Goal: Complete application form: Complete application form

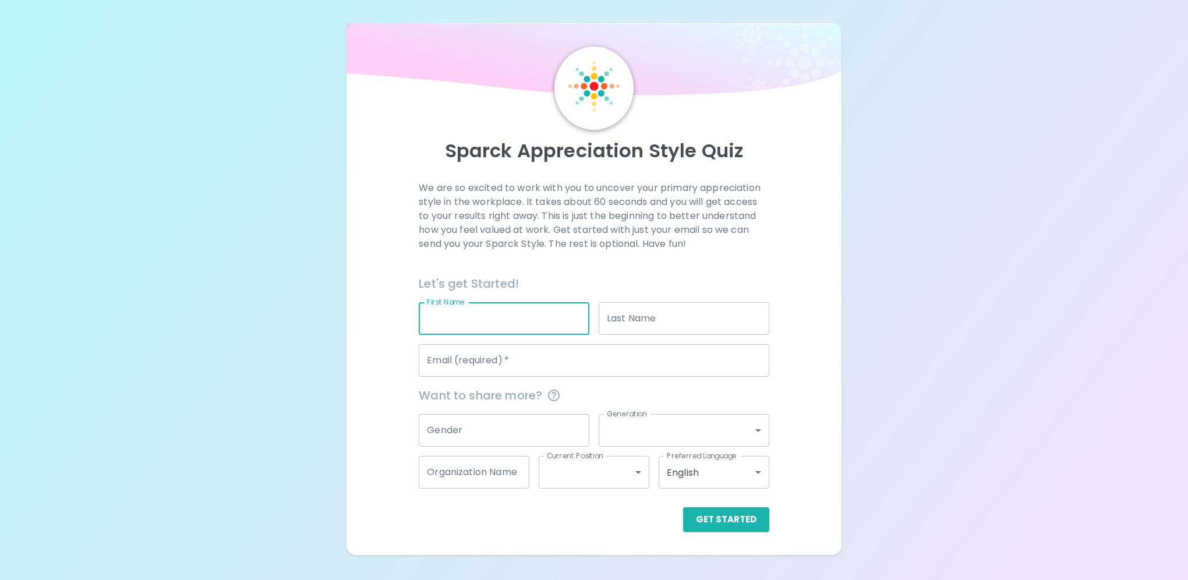
click at [489, 321] on input "First Name" at bounding box center [504, 318] width 171 height 33
type input "[PERSON_NAME]"
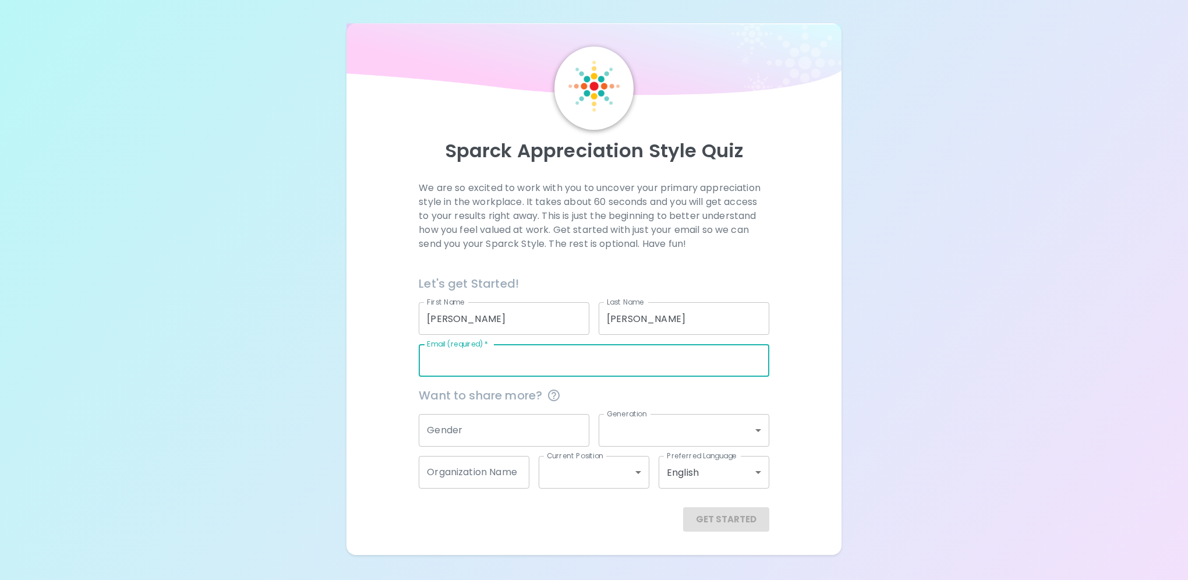
click at [482, 366] on input "Email (required)   *" at bounding box center [594, 360] width 351 height 33
type input "[PERSON_NAME][EMAIL_ADDRESS][PERSON_NAME][DOMAIN_NAME]"
type input "[GEOGRAPHIC_DATA]"
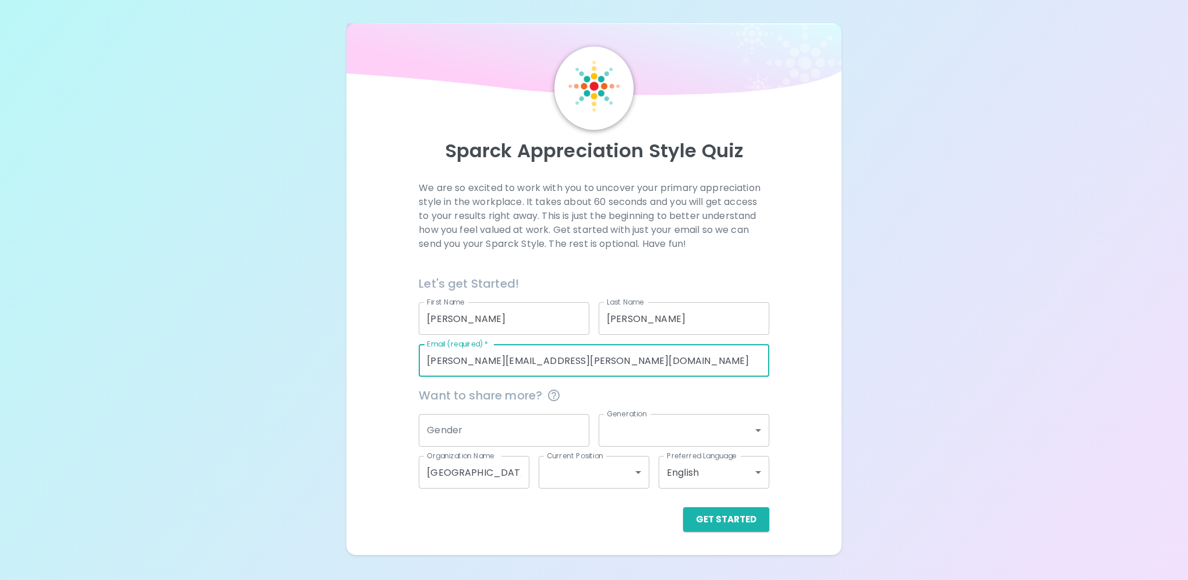
click at [496, 438] on input "Gender" at bounding box center [504, 430] width 171 height 33
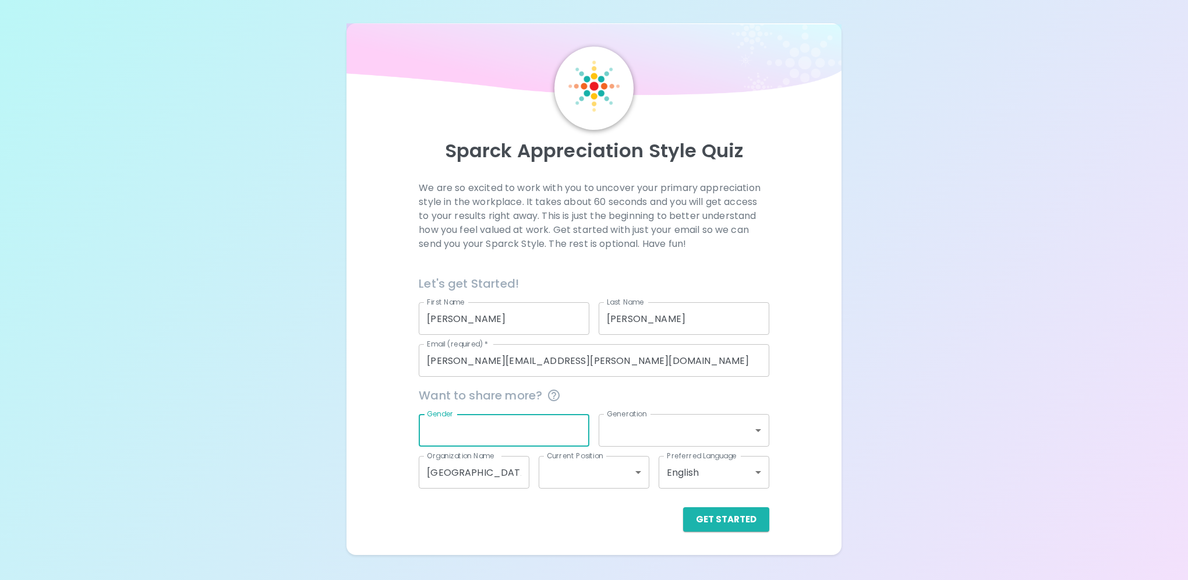
click at [496, 438] on input "Gender" at bounding box center [504, 430] width 171 height 33
type input "[DEMOGRAPHIC_DATA]"
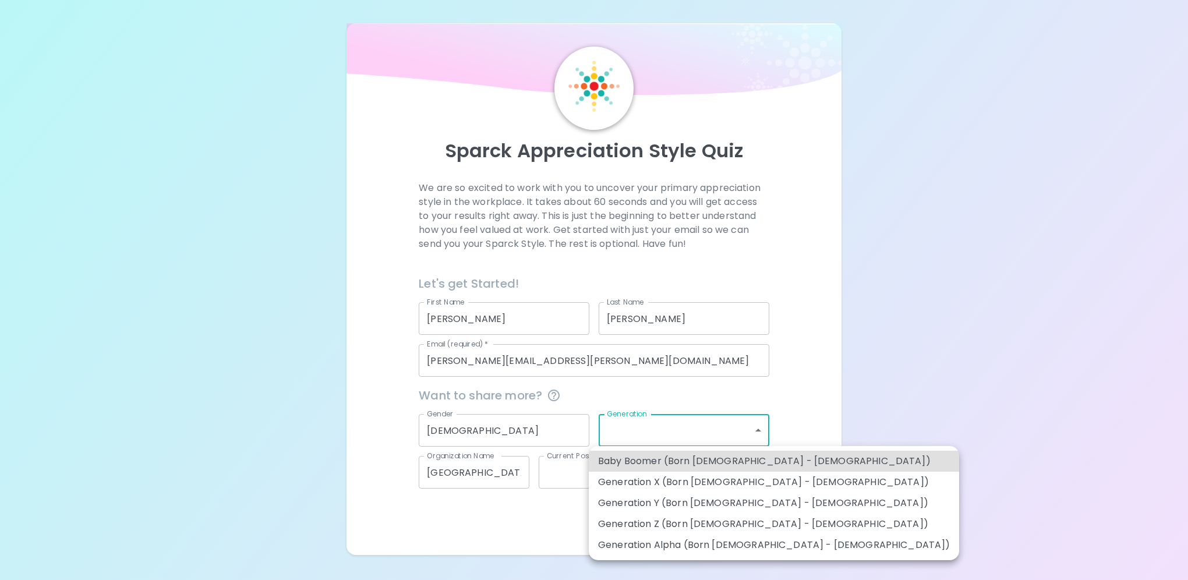
click at [752, 429] on body "Sparck Appreciation Style Quiz We are so excited to work with you to uncover yo…" at bounding box center [594, 290] width 1188 height 580
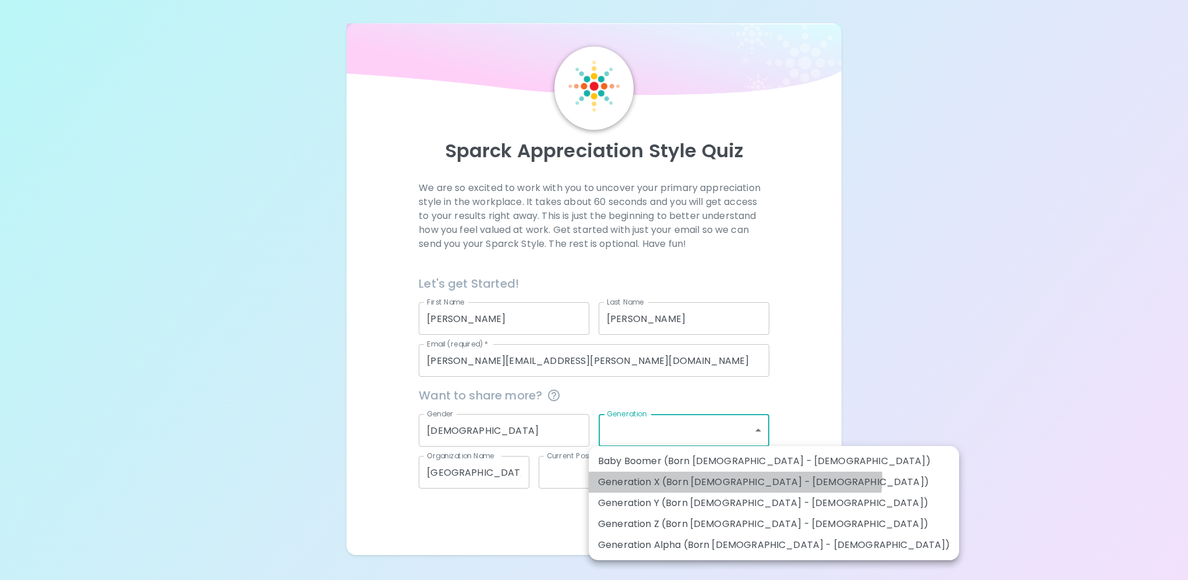
click at [735, 478] on li "Generation X (Born [DEMOGRAPHIC_DATA] - [DEMOGRAPHIC_DATA])" at bounding box center [774, 482] width 370 height 21
type input "generation_x"
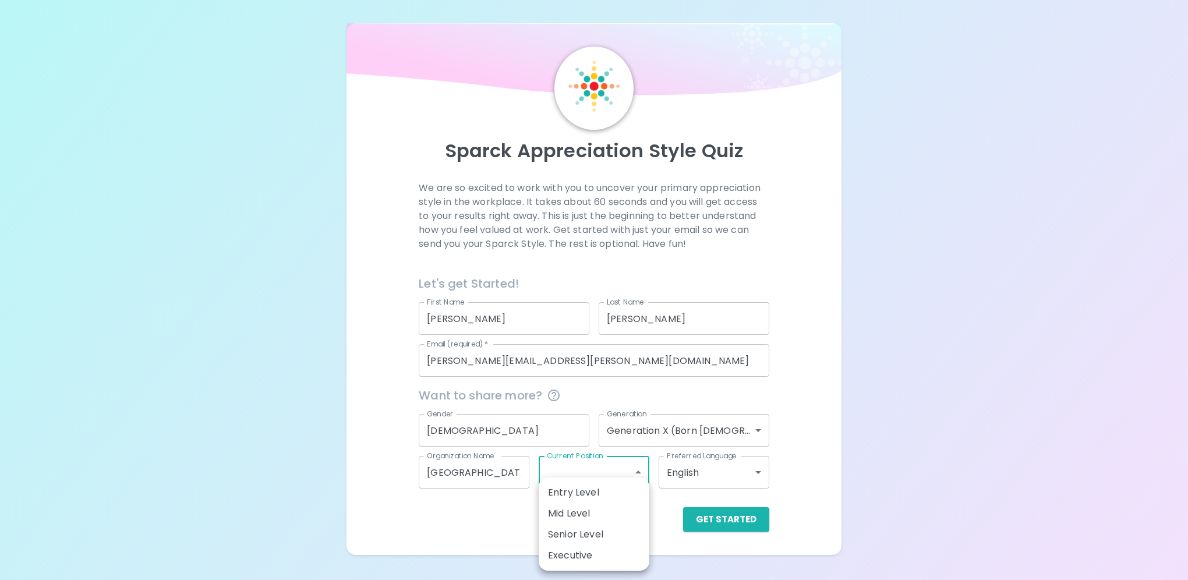
click at [640, 475] on body "Sparck Appreciation Style Quiz We are so excited to work with you to uncover yo…" at bounding box center [594, 290] width 1188 height 580
click at [609, 513] on li "Mid Level" at bounding box center [594, 513] width 111 height 21
type input "mid_level"
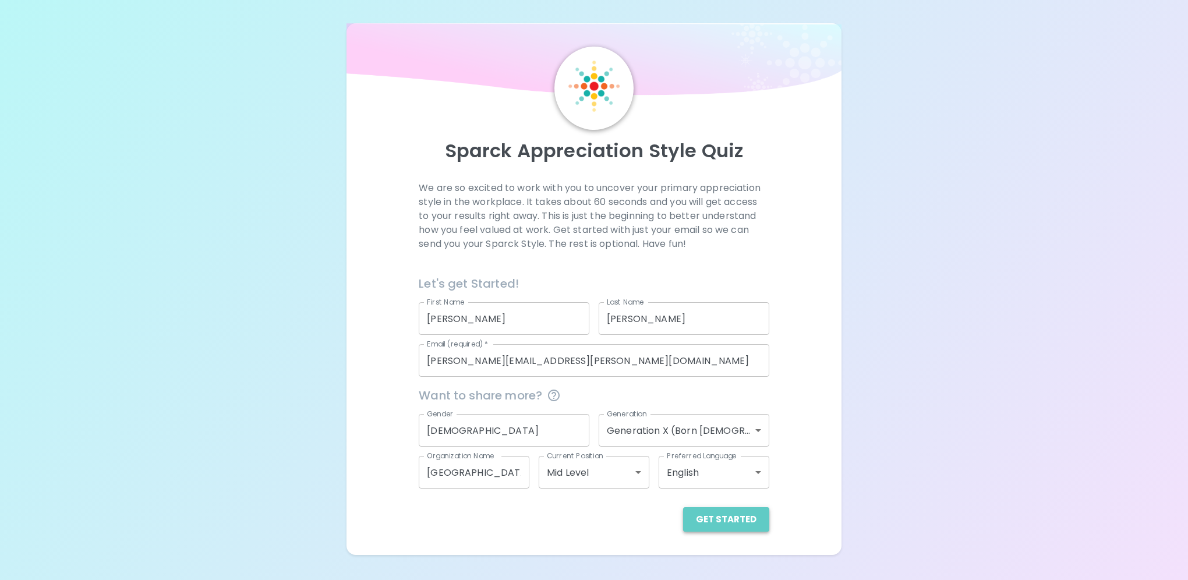
click at [731, 520] on button "Get Started" at bounding box center [726, 519] width 86 height 24
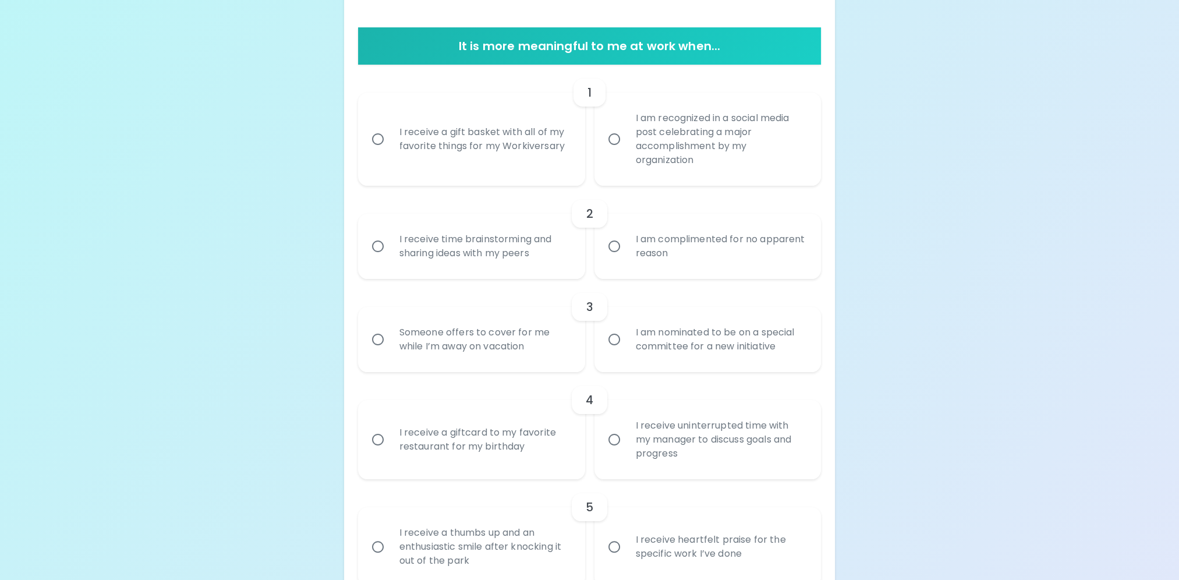
scroll to position [233, 0]
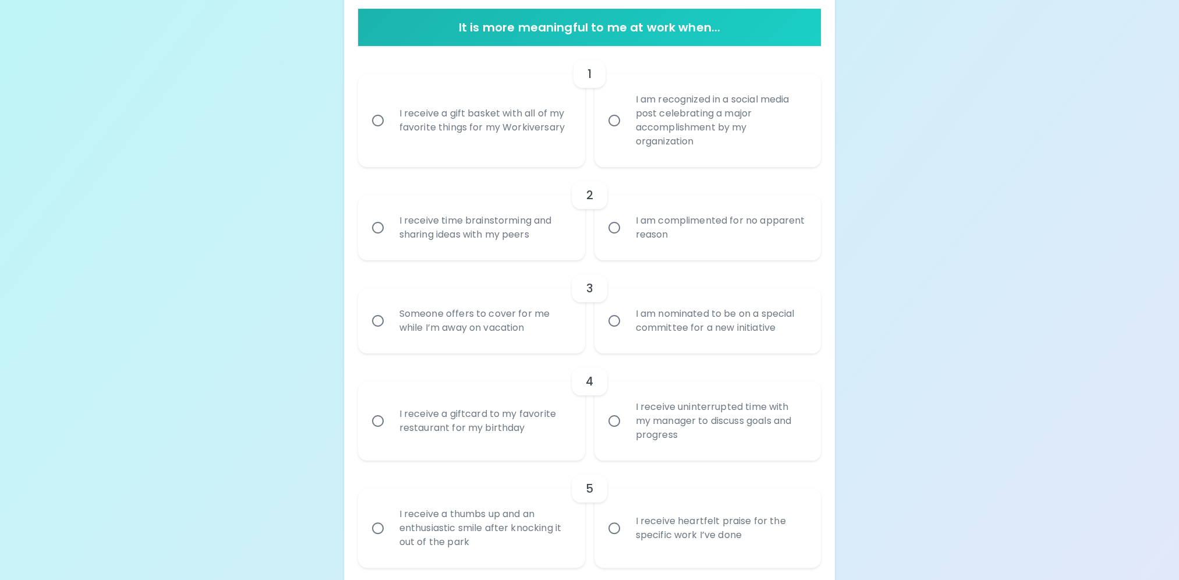
click at [375, 319] on input "Someone offers to cover for me while I’m away on vacation" at bounding box center [378, 321] width 24 height 24
radio input "true"
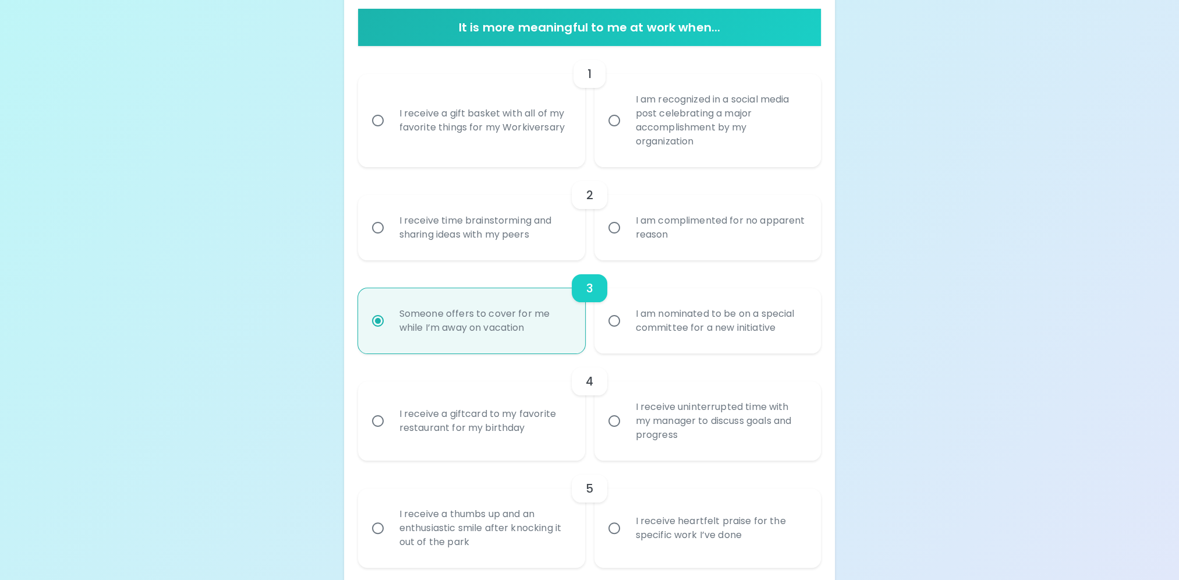
scroll to position [326, 0]
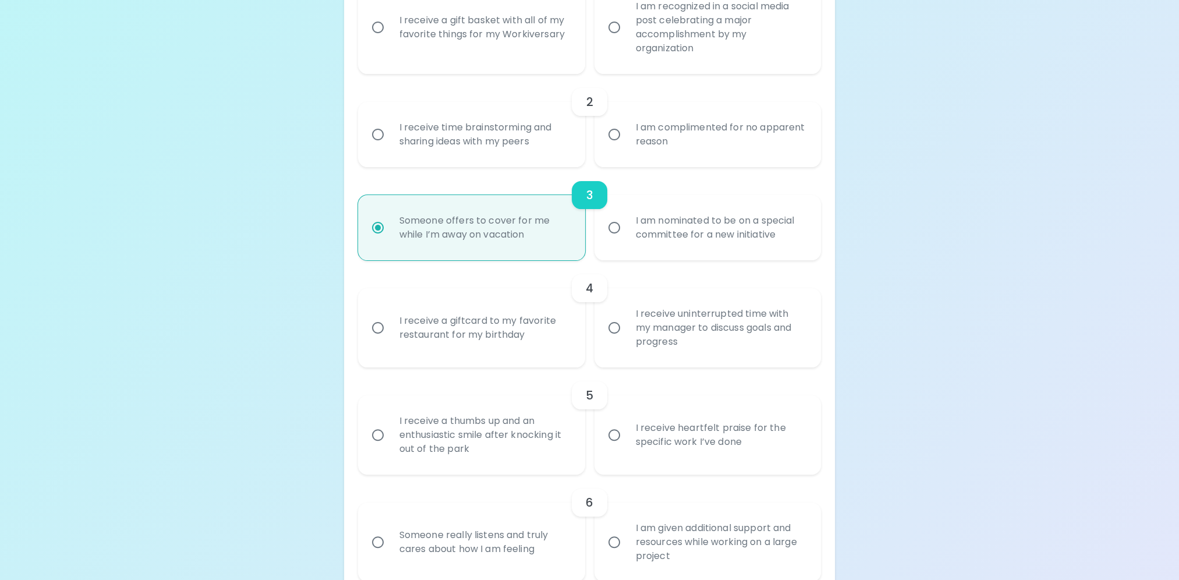
click at [423, 319] on div "I receive a giftcard to my favorite restaurant for my birthday" at bounding box center [484, 328] width 189 height 56
click at [390, 319] on input "I receive a giftcard to my favorite restaurant for my birthday" at bounding box center [378, 328] width 24 height 24
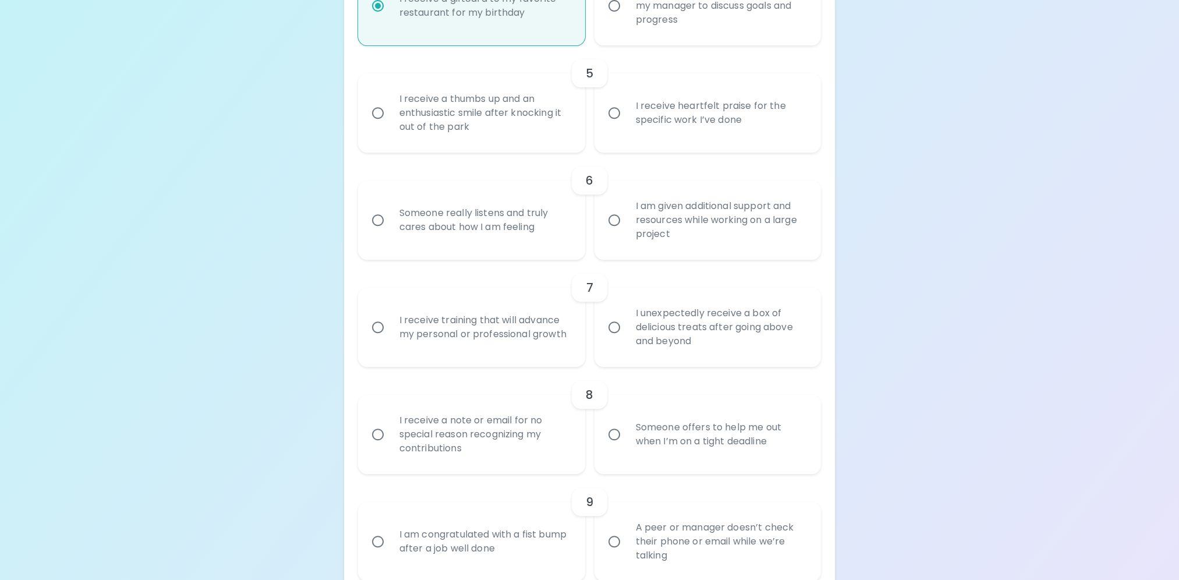
scroll to position [652, 0]
radio input "true"
click at [704, 231] on div "I am given additional support and resources while working on a large project" at bounding box center [721, 216] width 189 height 70
click at [627, 228] on input "I am given additional support and resources while working on a large project" at bounding box center [614, 216] width 24 height 24
radio input "false"
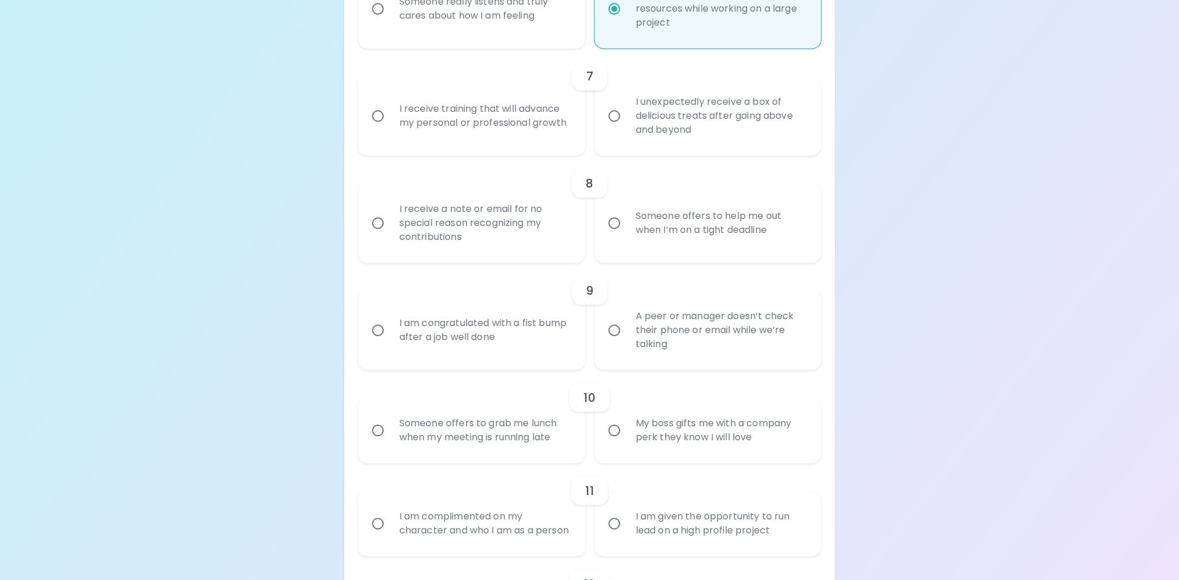
scroll to position [862, 0]
radio input "true"
click at [678, 204] on div "Someone offers to help me out when I’m on a tight deadline" at bounding box center [721, 221] width 189 height 56
click at [627, 208] on input "Someone offers to help me out when I’m on a tight deadline" at bounding box center [614, 220] width 24 height 24
radio input "false"
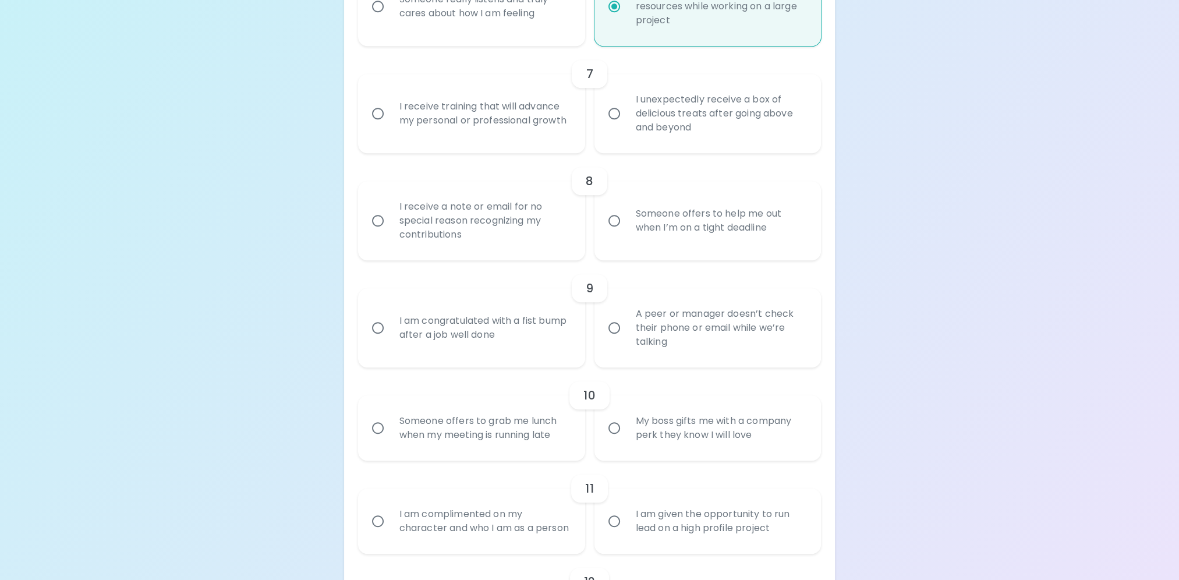
radio input "false"
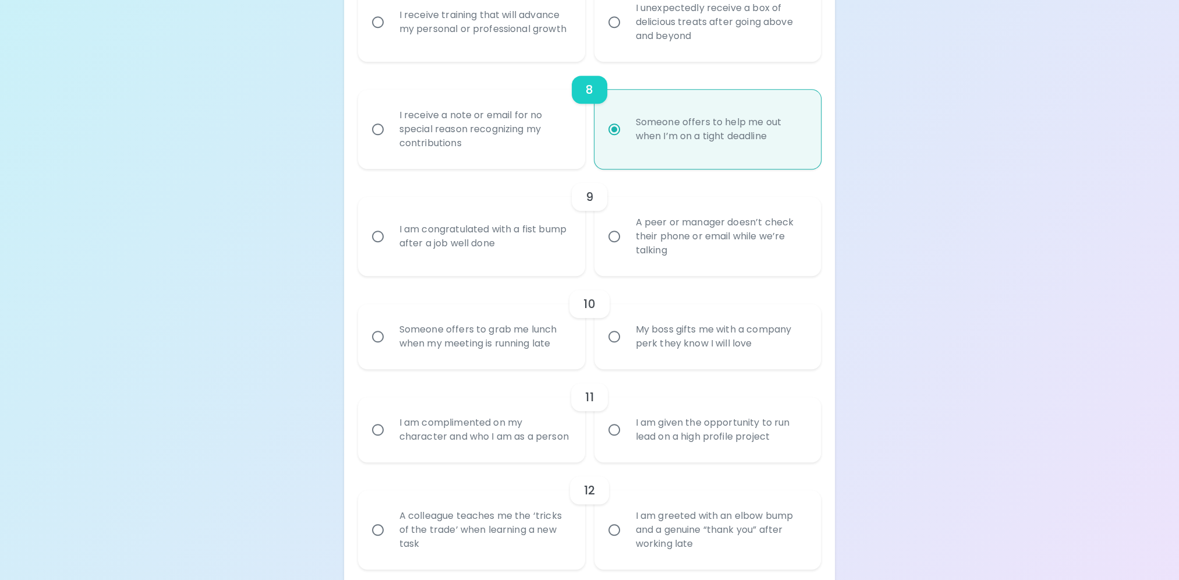
scroll to position [955, 0]
radio input "true"
click at [669, 154] on div "Someone offers to help me out when I’m on a tight deadline" at bounding box center [721, 128] width 189 height 56
click at [627, 140] on input "Someone offers to help me out when I’m on a tight deadline" at bounding box center [614, 127] width 24 height 24
click at [620, 125] on input "Someone offers to help me out when I’m on a tight deadline" at bounding box center [614, 127] width 24 height 24
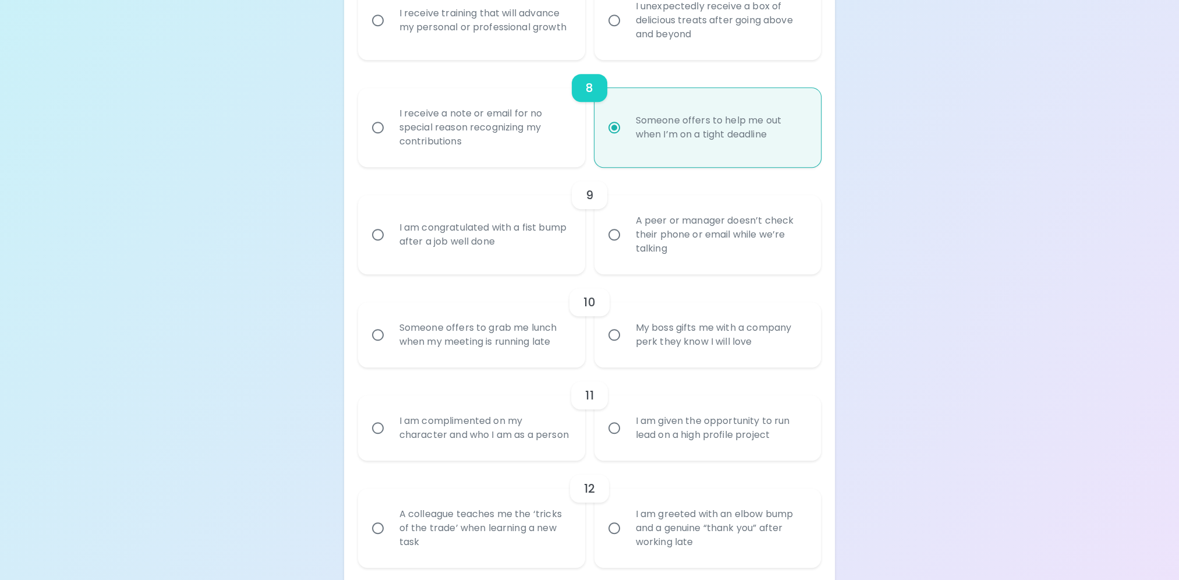
click at [618, 131] on input "Someone offers to help me out when I’m on a tight deadline" at bounding box center [614, 127] width 24 height 24
click at [613, 126] on input "Someone offers to help me out when I’m on a tight deadline" at bounding box center [614, 127] width 24 height 24
click at [660, 75] on div "8" at bounding box center [590, 88] width 464 height 28
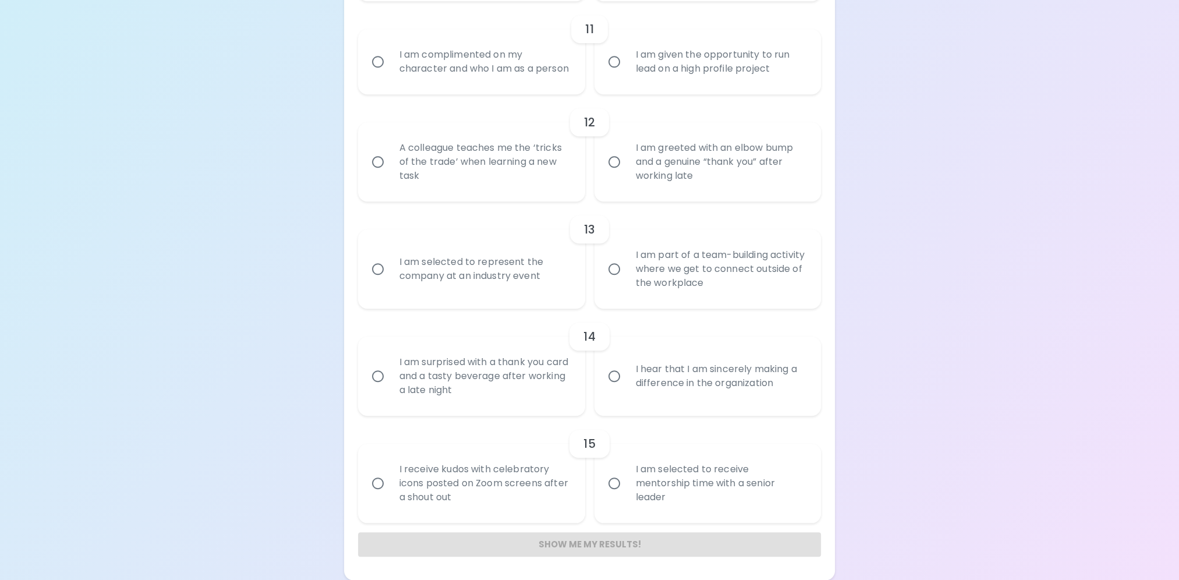
scroll to position [1335, 0]
click at [708, 284] on div "I am part of a team-building activity where we get to connect outside of the wo…" at bounding box center [721, 269] width 189 height 70
click at [627, 281] on input "I am part of a team-building activity where we get to connect outside of the wo…" at bounding box center [614, 269] width 24 height 24
radio input "false"
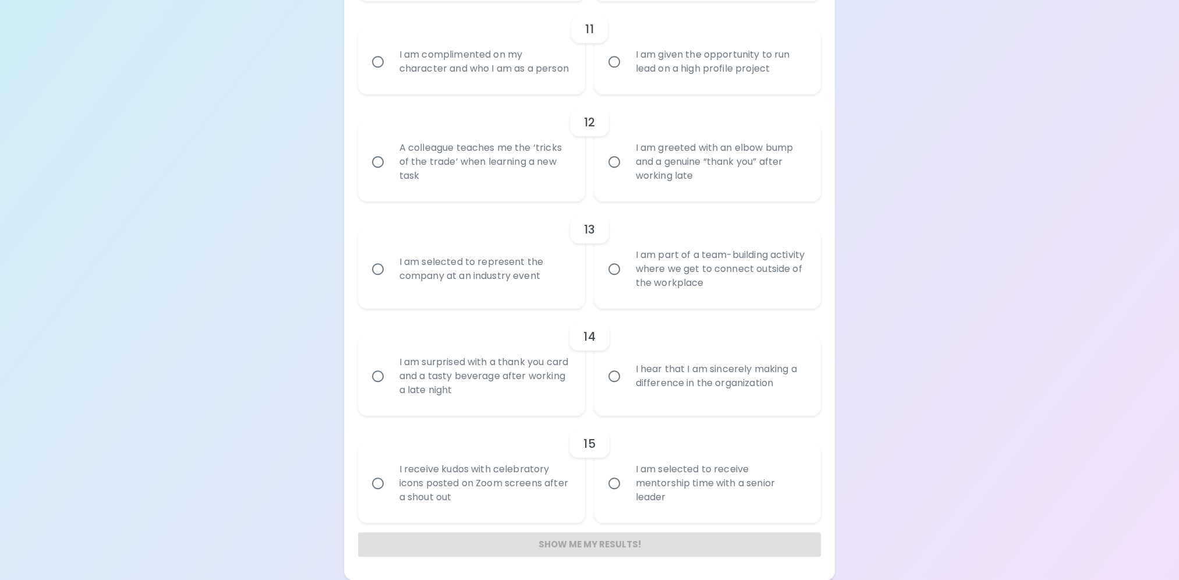
radio input "false"
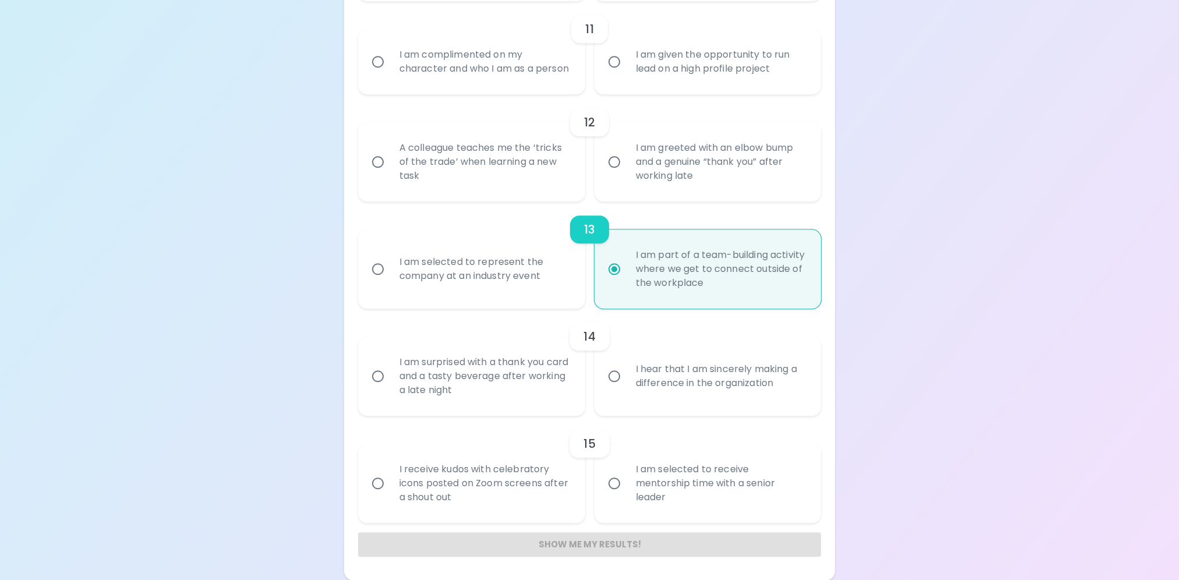
radio input "true"
click at [587, 546] on div "Show me my results!" at bounding box center [590, 544] width 464 height 24
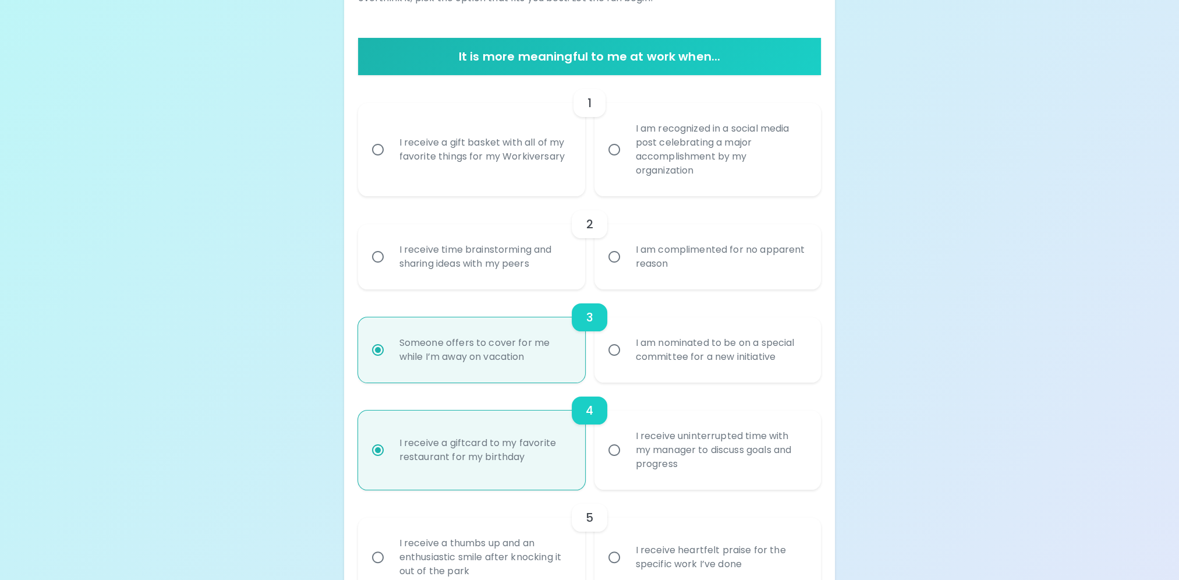
scroll to position [116, 0]
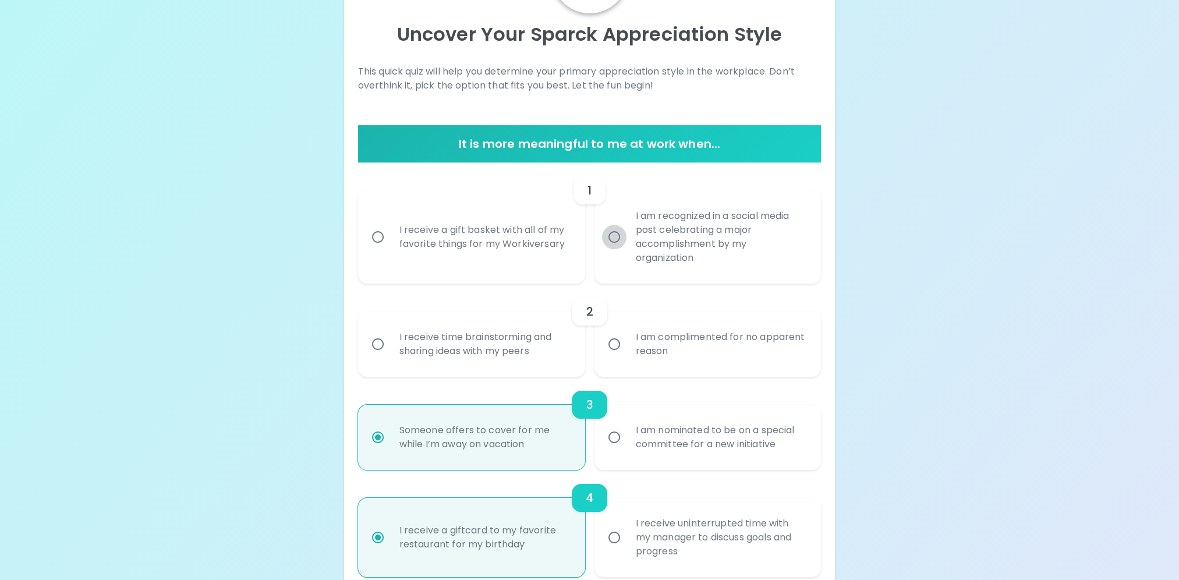
click at [604, 235] on input "I am recognized in a social media post celebrating a major accomplishment by my…" at bounding box center [614, 237] width 24 height 24
radio input "false"
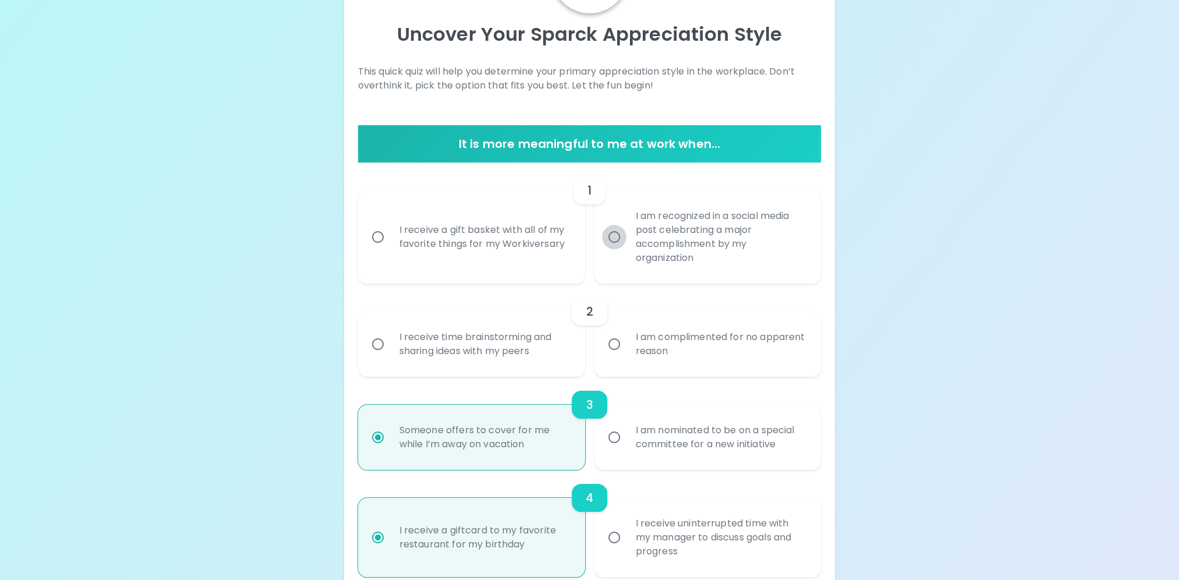
radio input "false"
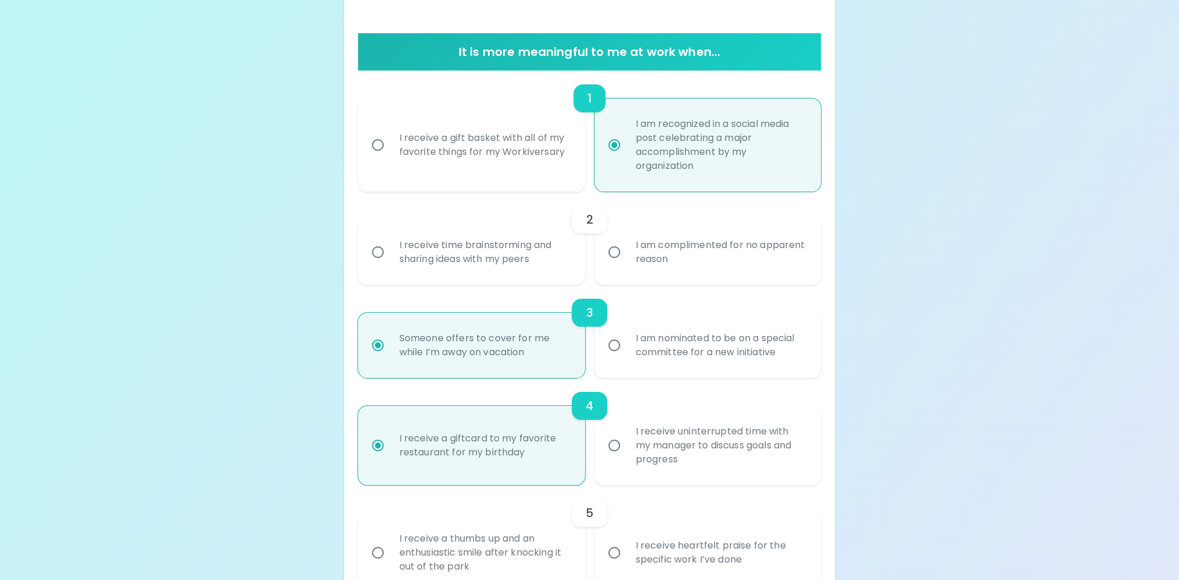
scroll to position [210, 0]
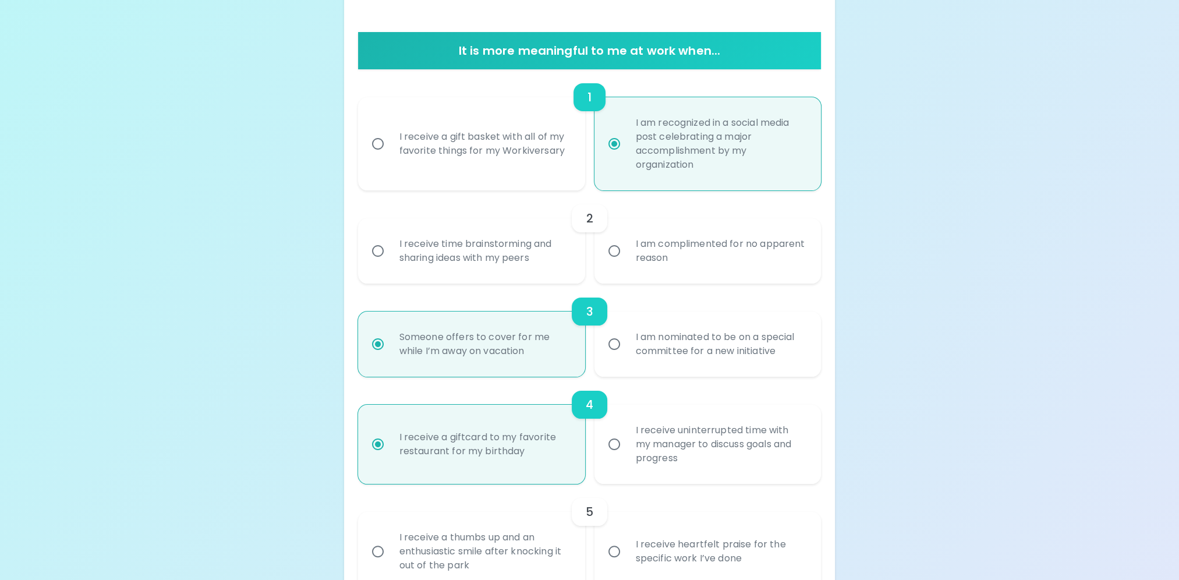
radio input "true"
click at [648, 257] on div "I am complimented for no apparent reason" at bounding box center [721, 251] width 189 height 56
click at [627, 257] on input "I am complimented for no apparent reason" at bounding box center [614, 251] width 24 height 24
radio input "false"
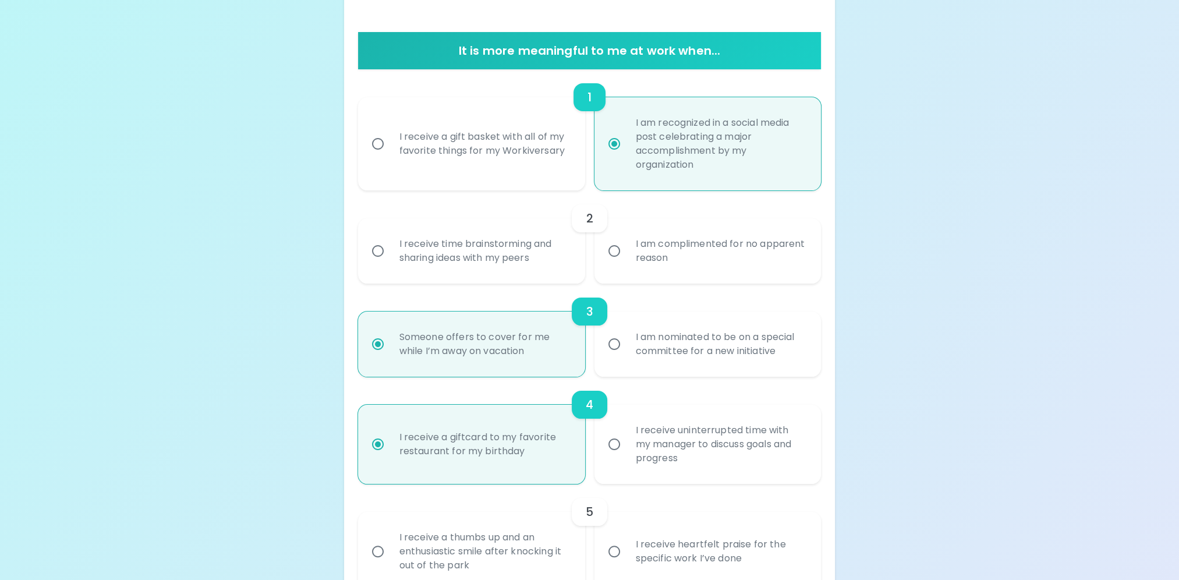
radio input "false"
radio input "true"
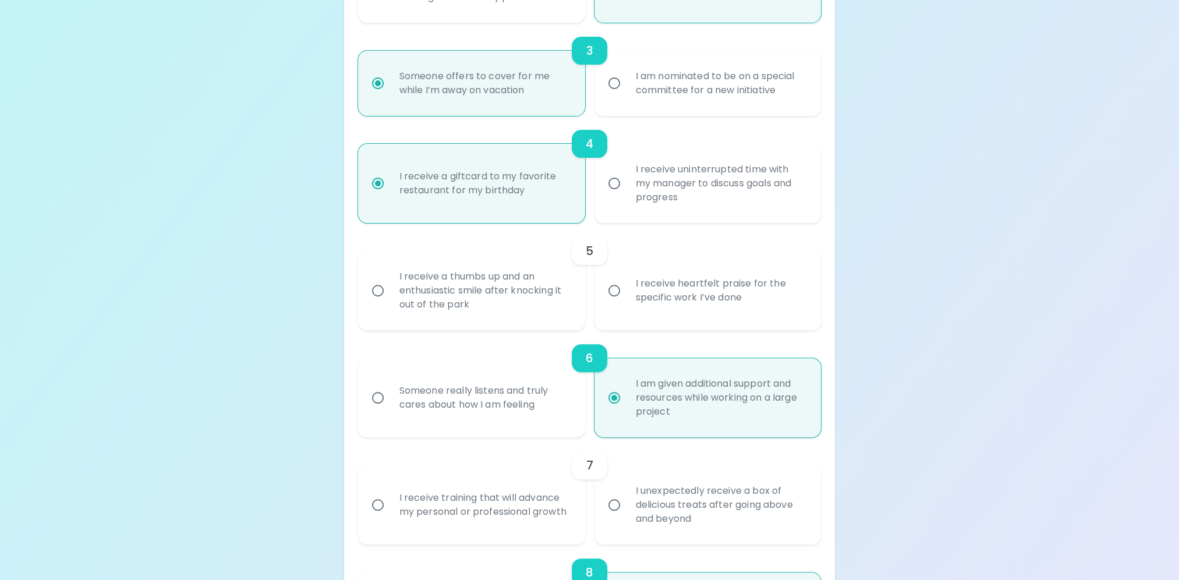
scroll to position [478, 0]
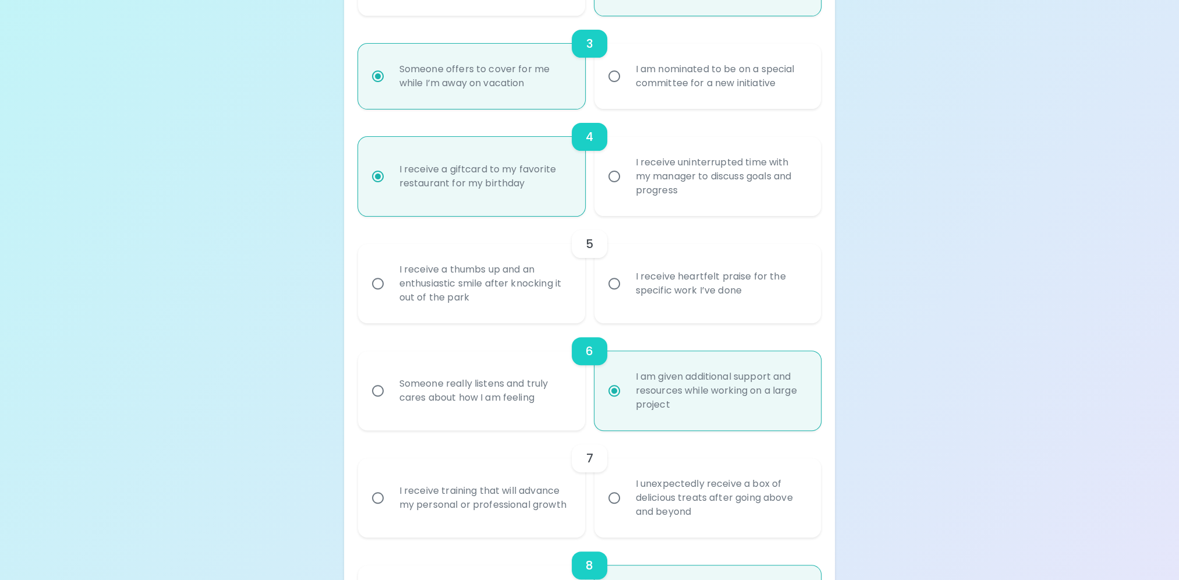
radio input "true"
click at [448, 285] on div "I receive a thumbs up and an enthusiastic smile after knocking it out of the pa…" at bounding box center [484, 284] width 189 height 70
click at [390, 285] on input "I receive a thumbs up and an enthusiastic smile after knocking it out of the pa…" at bounding box center [378, 283] width 24 height 24
radio input "false"
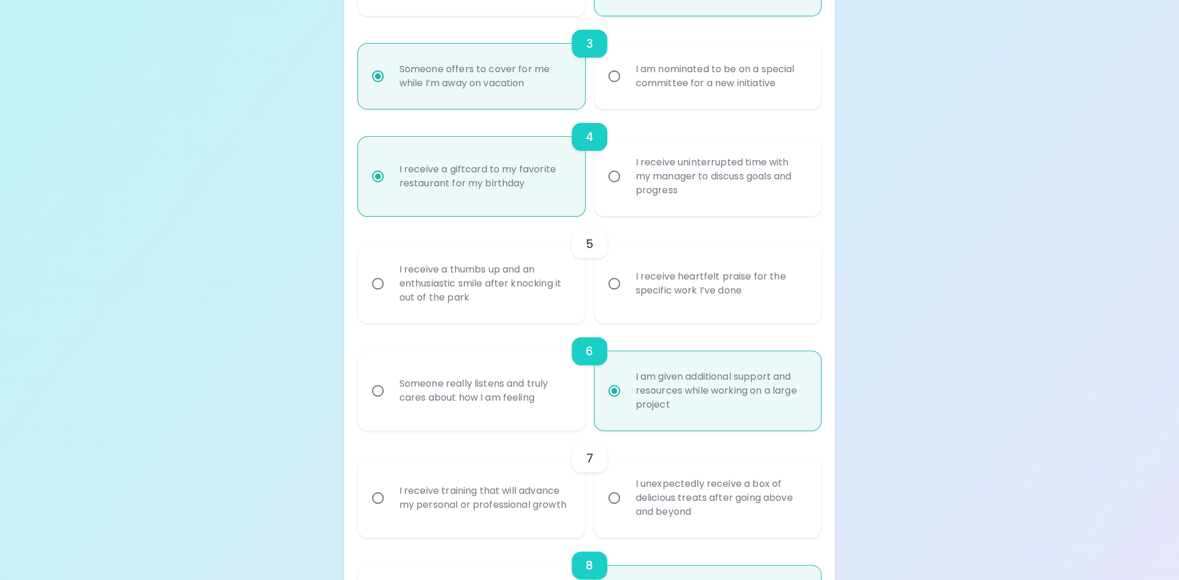
radio input "false"
radio input "true"
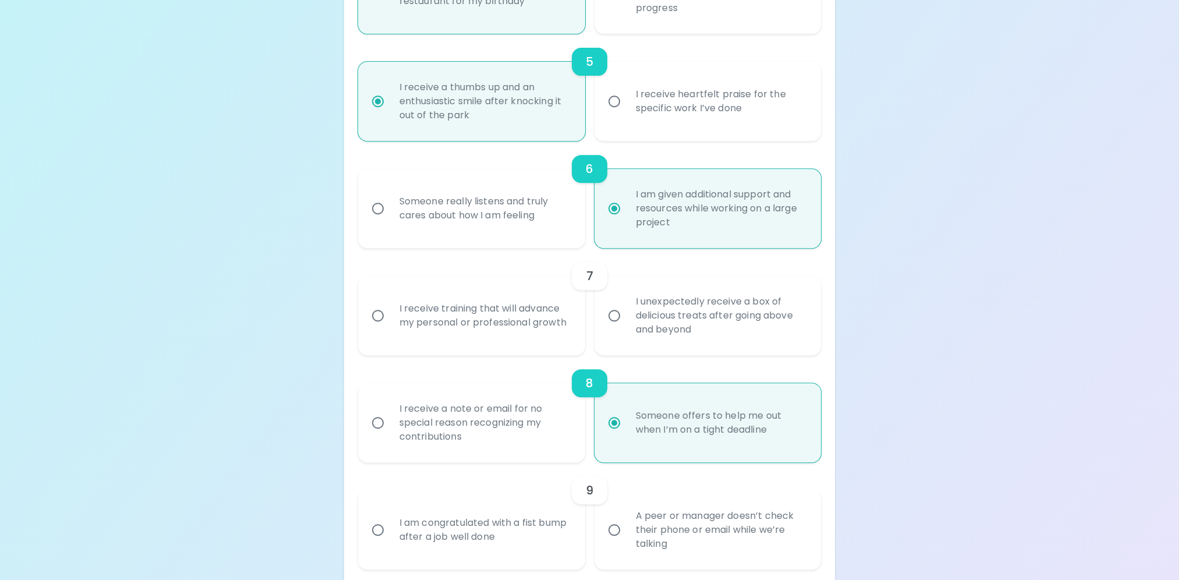
scroll to position [687, 0]
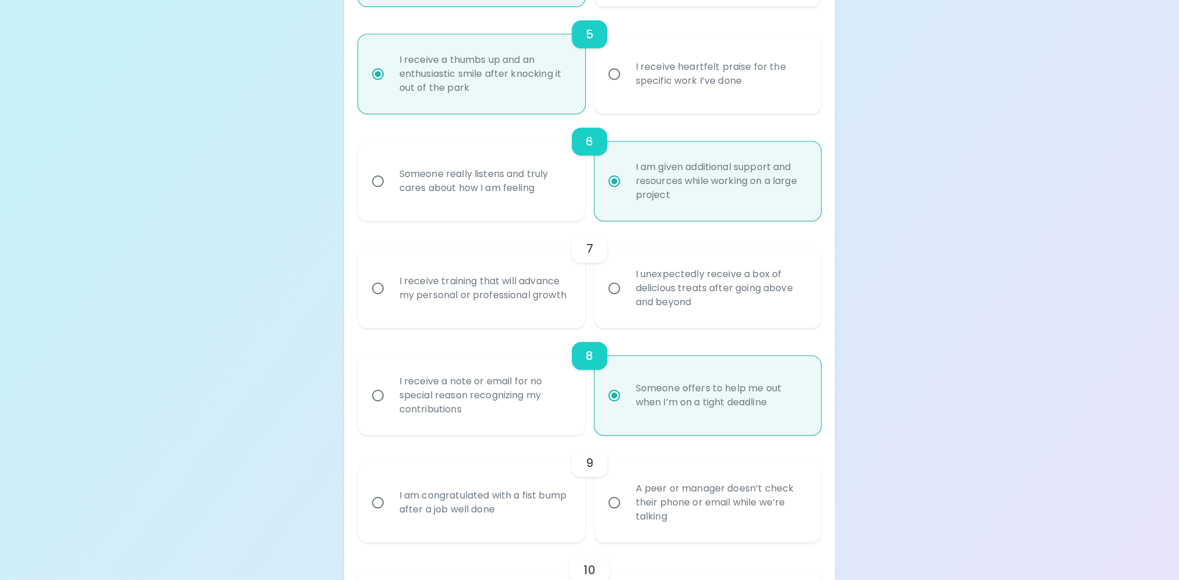
radio input "true"
click at [664, 300] on div "I unexpectedly receive a box of delicious treats after going above and beyond" at bounding box center [721, 288] width 189 height 70
click at [627, 300] on input "I unexpectedly receive a box of delicious treats after going above and beyond" at bounding box center [614, 288] width 24 height 24
radio input "false"
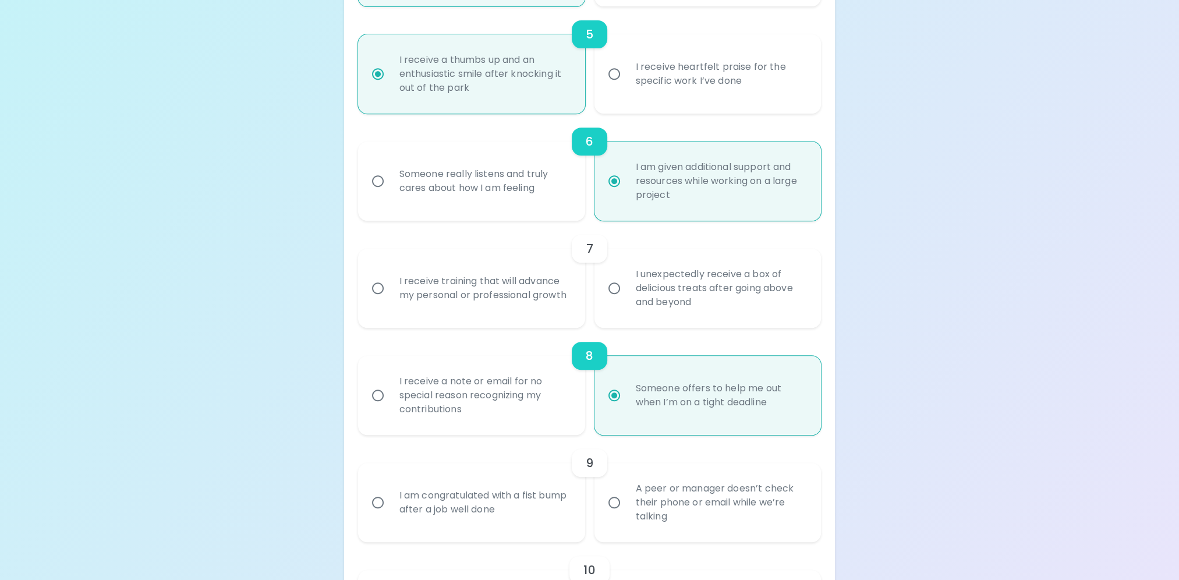
radio input "false"
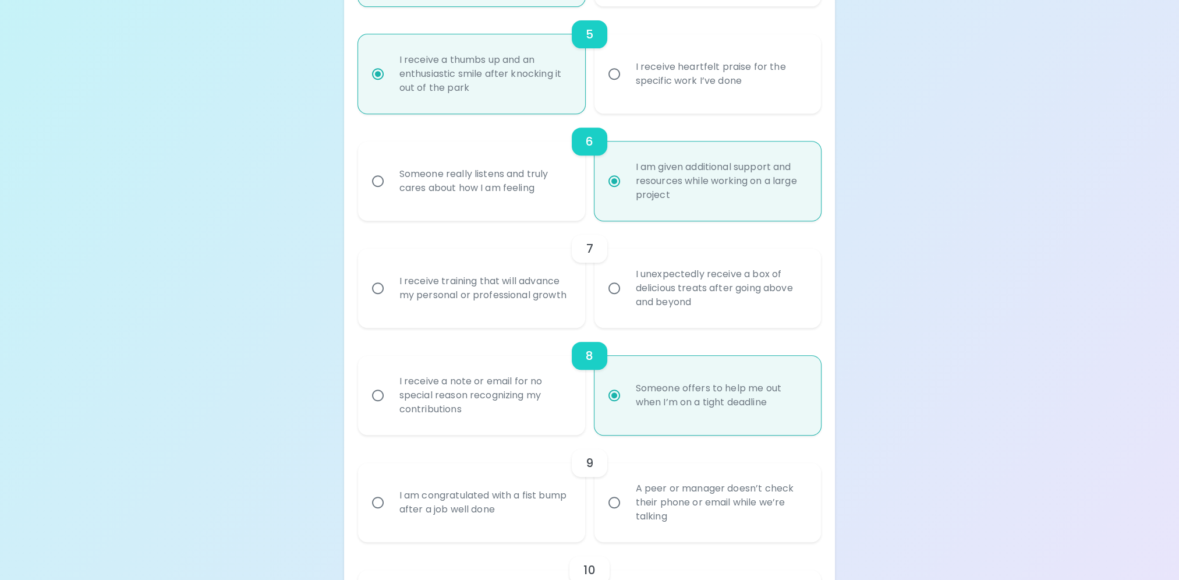
radio input "true"
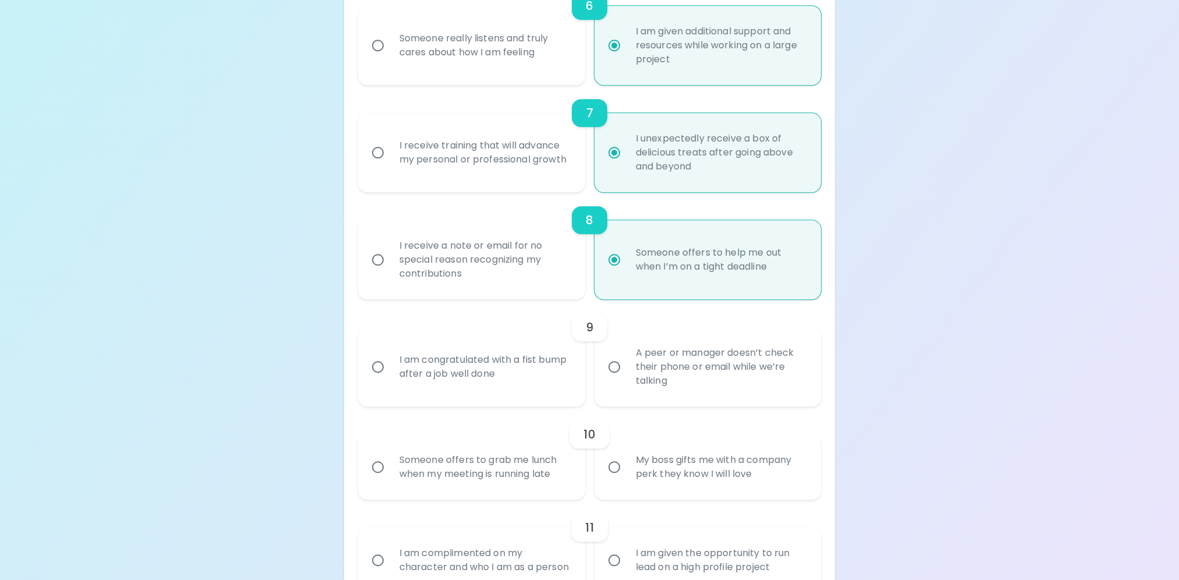
scroll to position [897, 0]
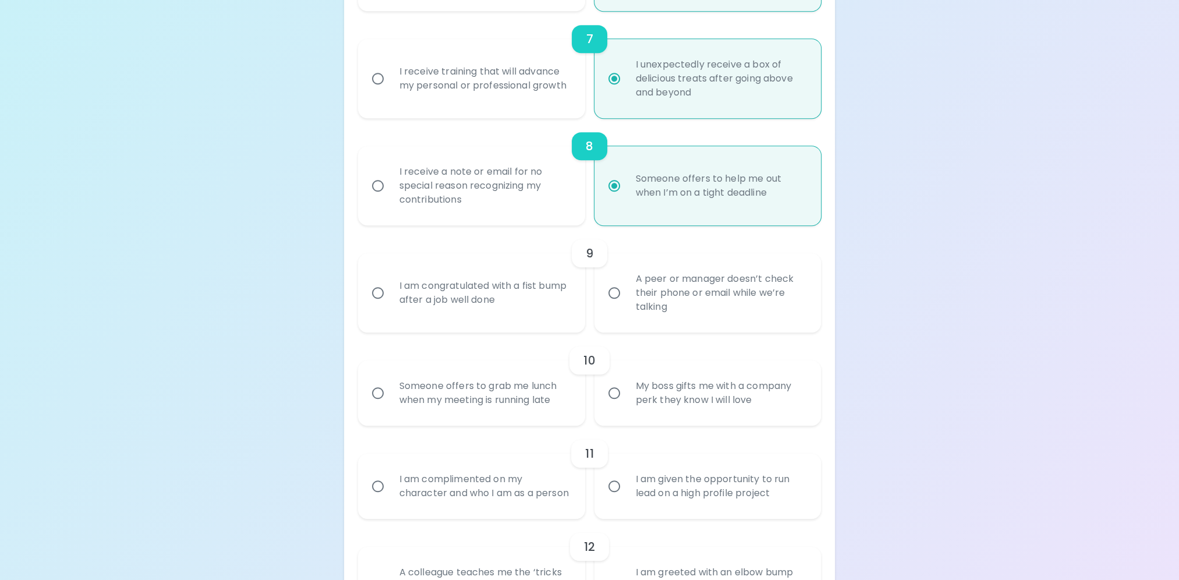
radio input "true"
click at [672, 301] on div "A peer or manager doesn’t check their phone or email while we’re talking" at bounding box center [721, 293] width 189 height 70
click at [627, 301] on input "A peer or manager doesn’t check their phone or email while we’re talking" at bounding box center [614, 293] width 24 height 24
radio input "false"
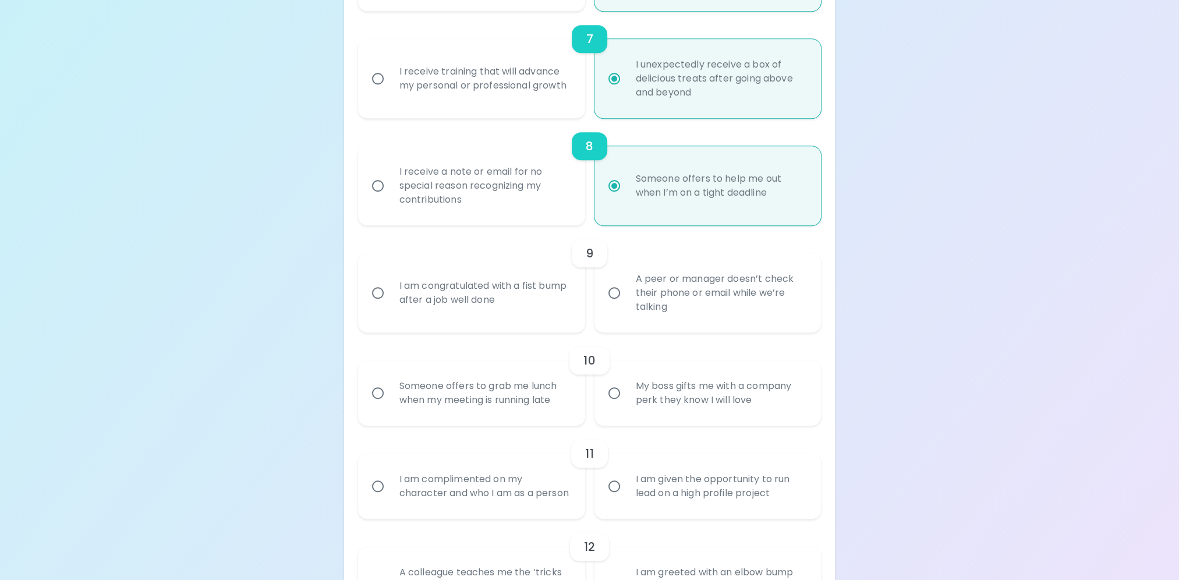
radio input "false"
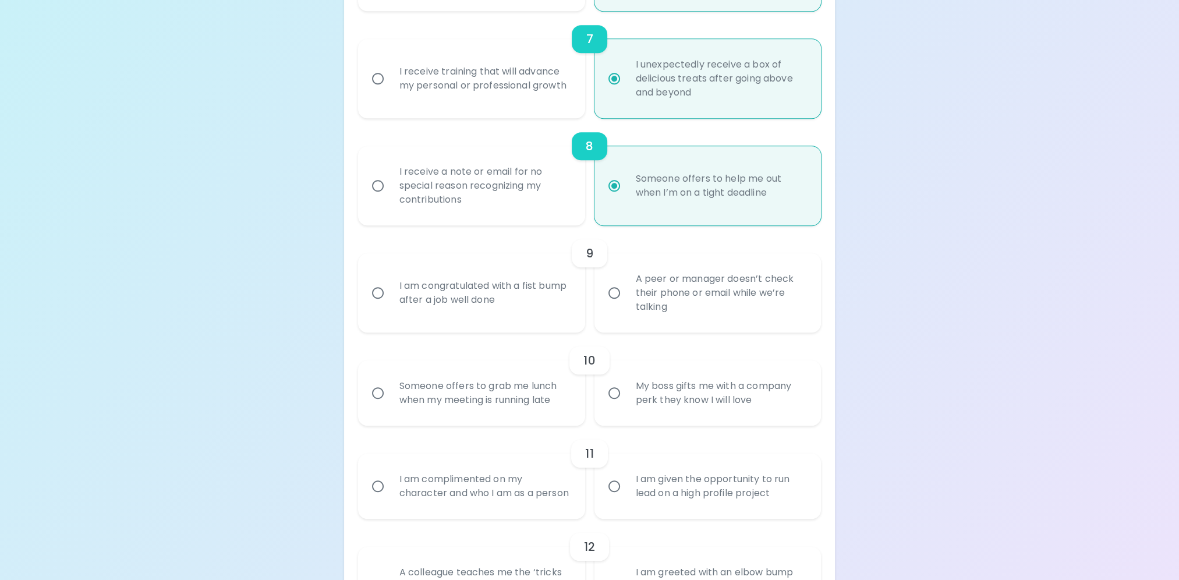
radio input "false"
radio input "true"
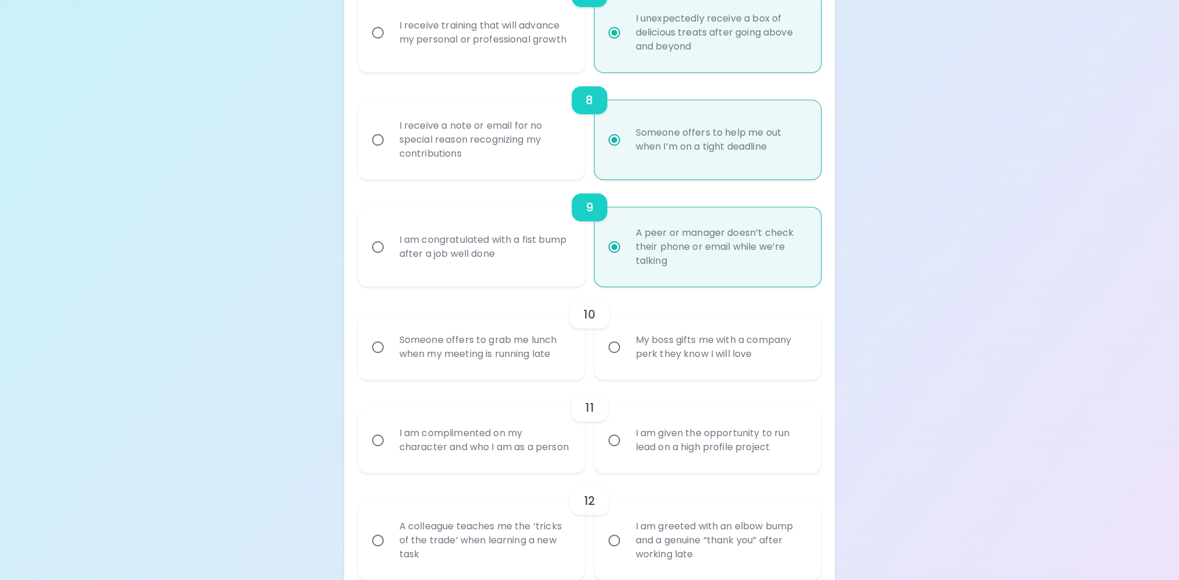
scroll to position [990, 0]
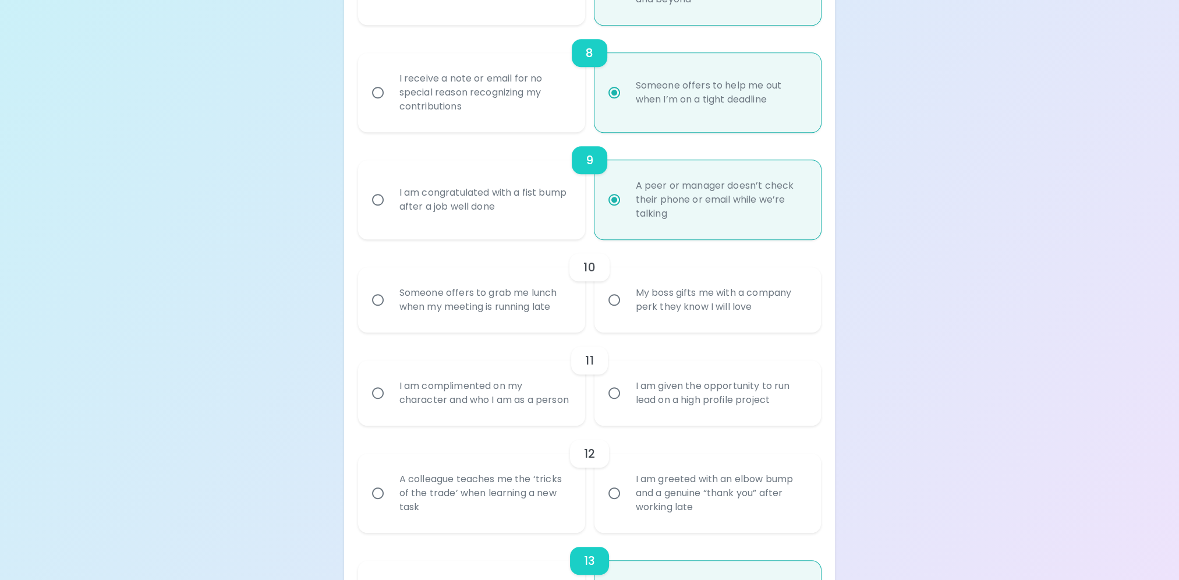
radio input "true"
click at [417, 299] on div "Someone offers to grab me lunch when my meeting is running late" at bounding box center [484, 300] width 189 height 56
click at [390, 299] on input "Someone offers to grab me lunch when my meeting is running late" at bounding box center [378, 300] width 24 height 24
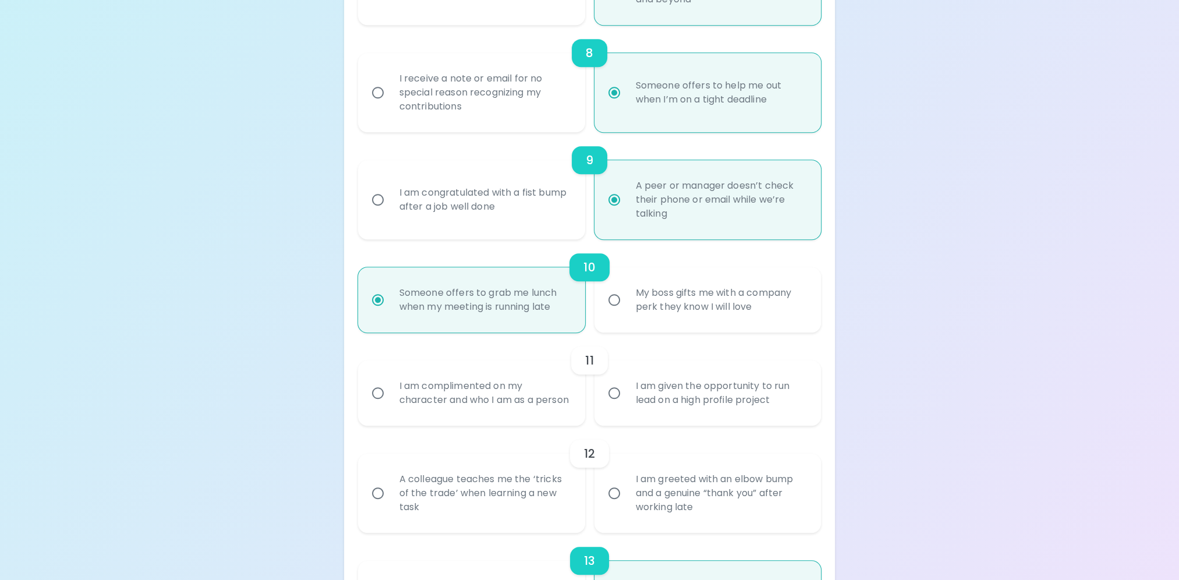
radio input "false"
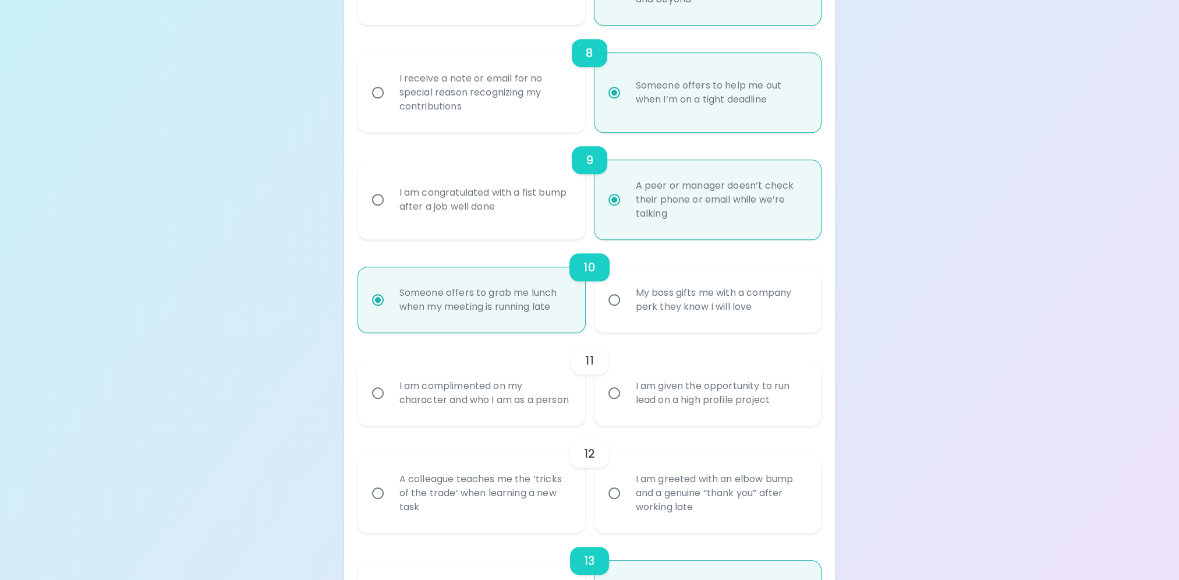
radio input "false"
radio input "true"
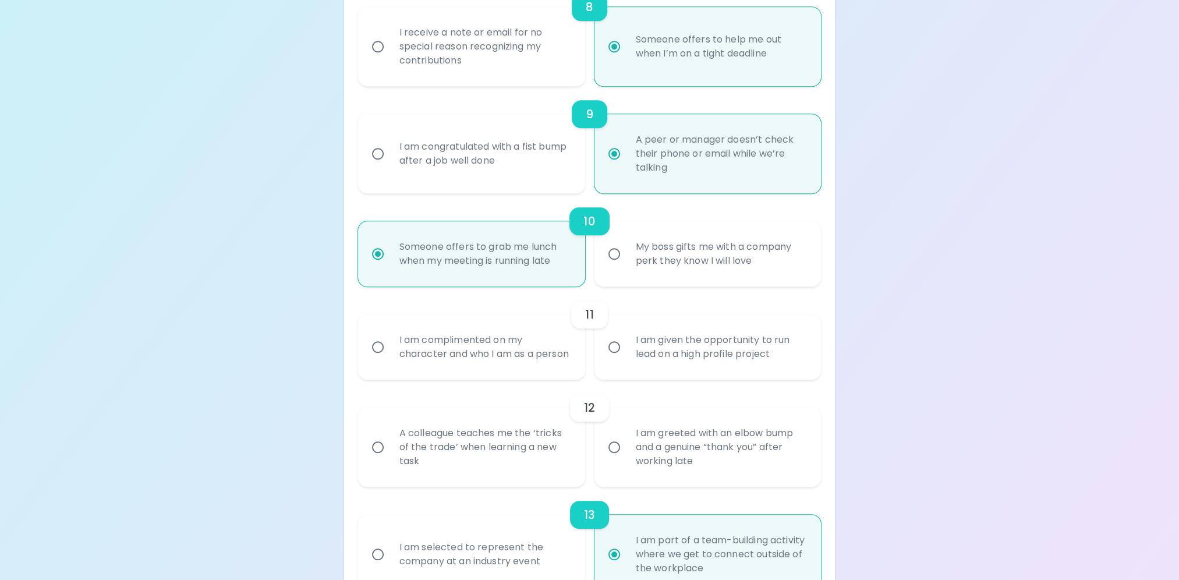
scroll to position [1083, 0]
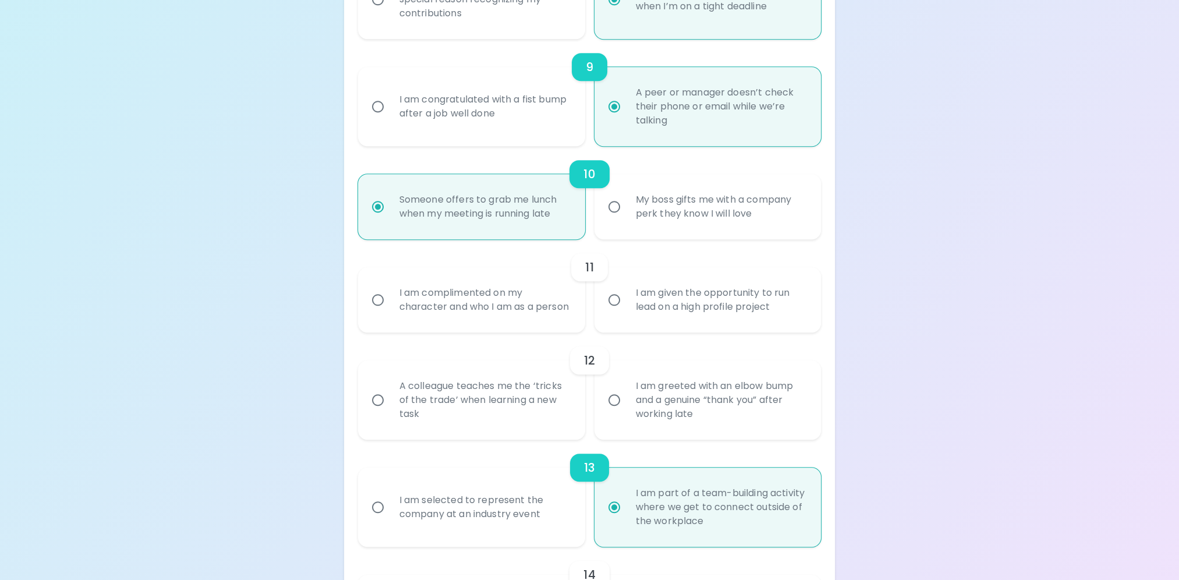
radio input "true"
click at [451, 319] on div "I am complimented on my character and who I am as a person" at bounding box center [484, 300] width 189 height 56
click at [390, 312] on input "I am complimented on my character and who I am as a person" at bounding box center [378, 300] width 24 height 24
radio input "false"
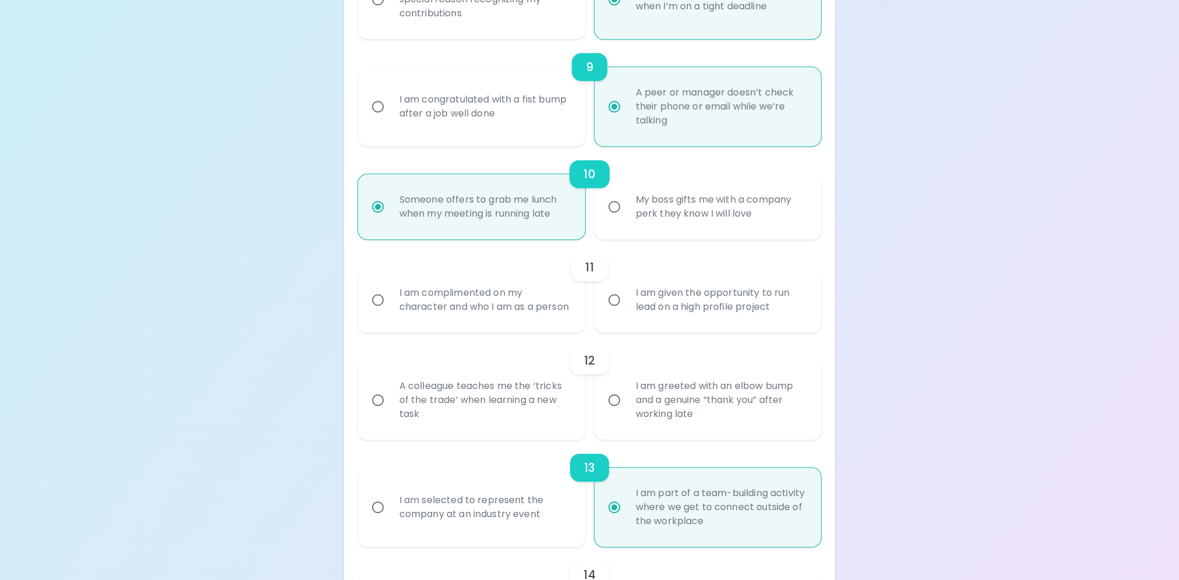
radio input "false"
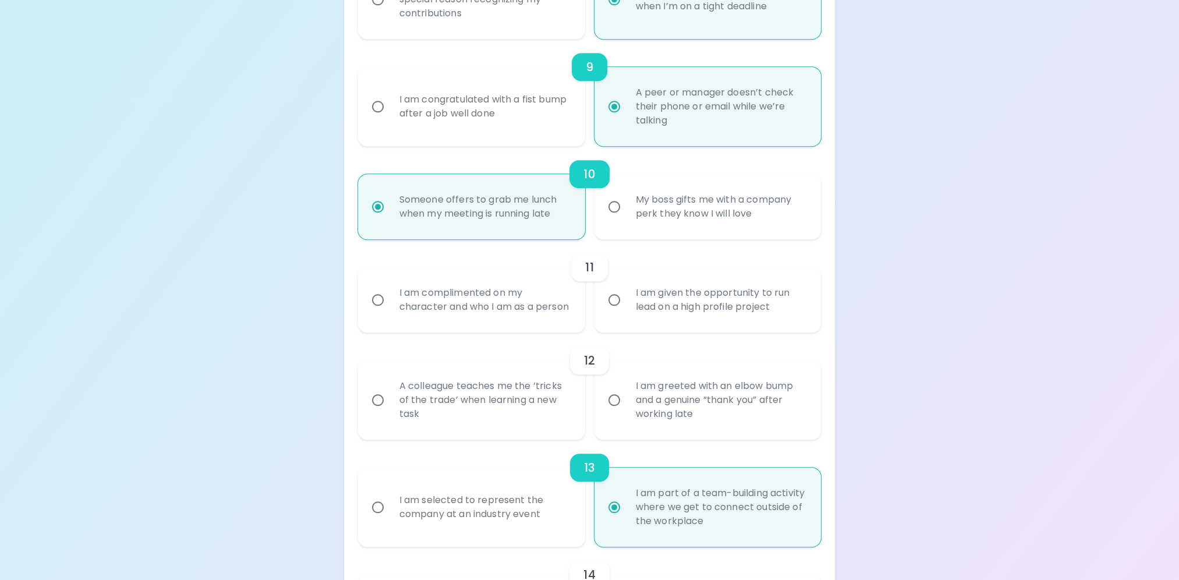
radio input "false"
radio input "true"
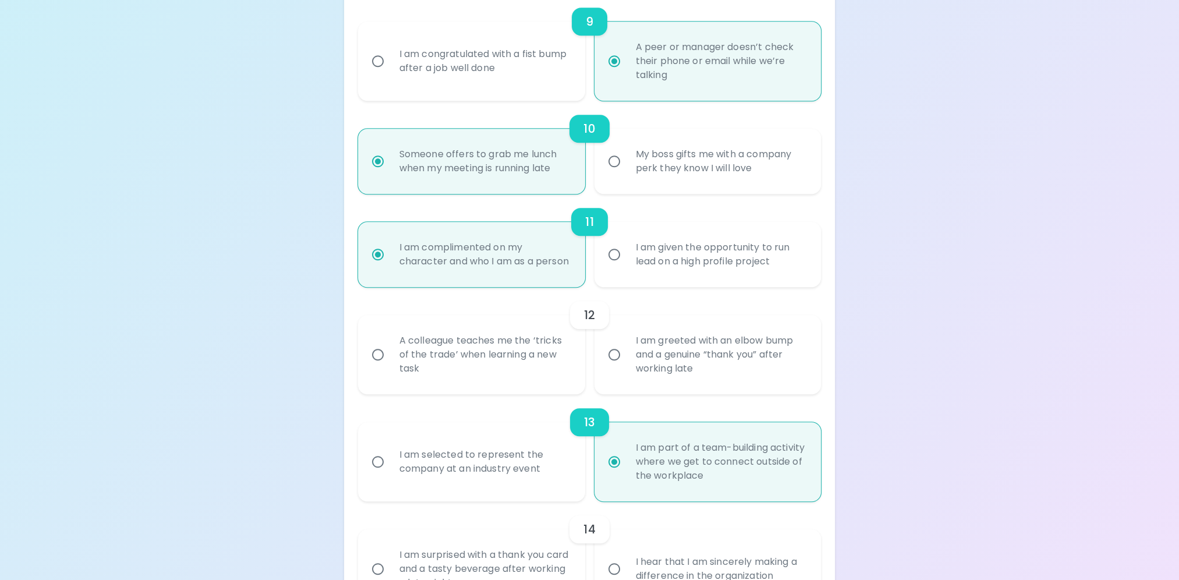
scroll to position [1176, 0]
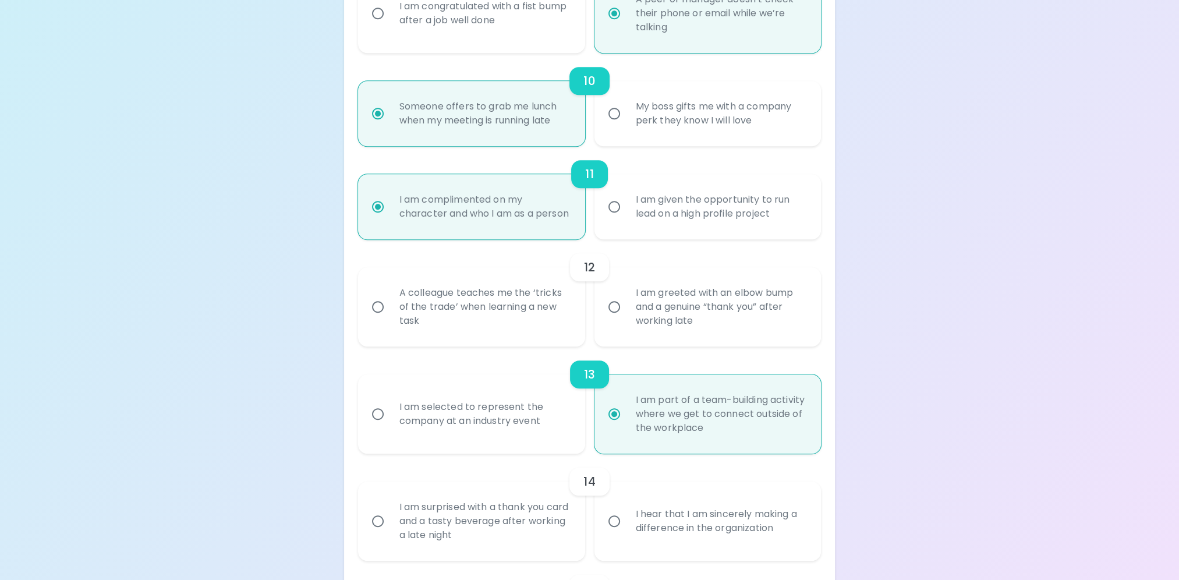
radio input "true"
click at [660, 327] on div "I am greeted with an elbow bump and a genuine “thank you” after working late" at bounding box center [721, 307] width 189 height 70
click at [627, 319] on input "I am greeted with an elbow bump and a genuine “thank you” after working late" at bounding box center [614, 307] width 24 height 24
radio input "false"
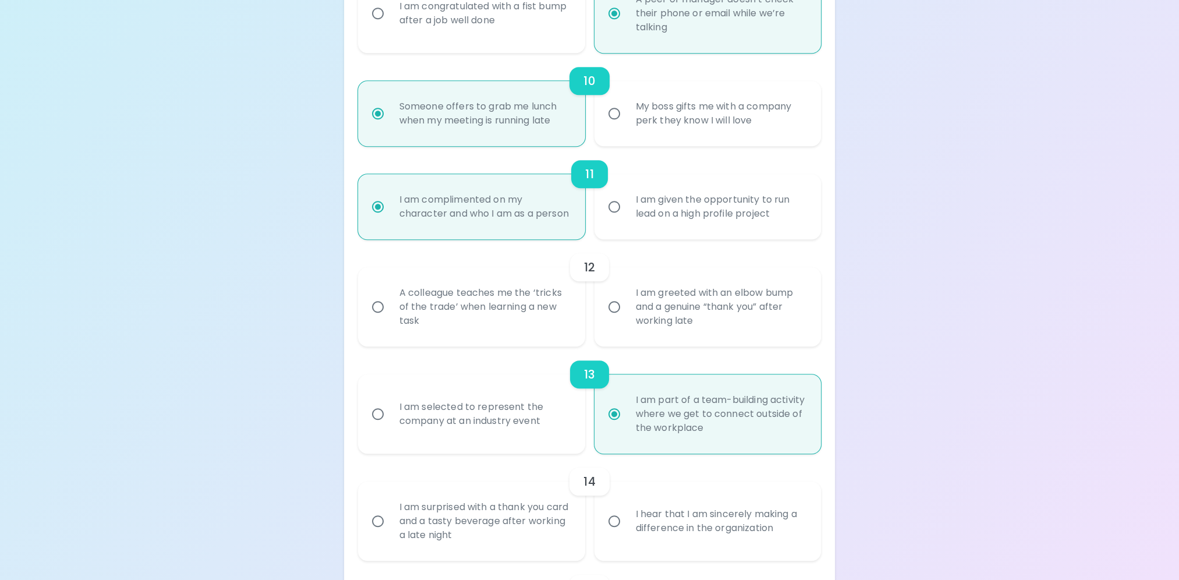
radio input "false"
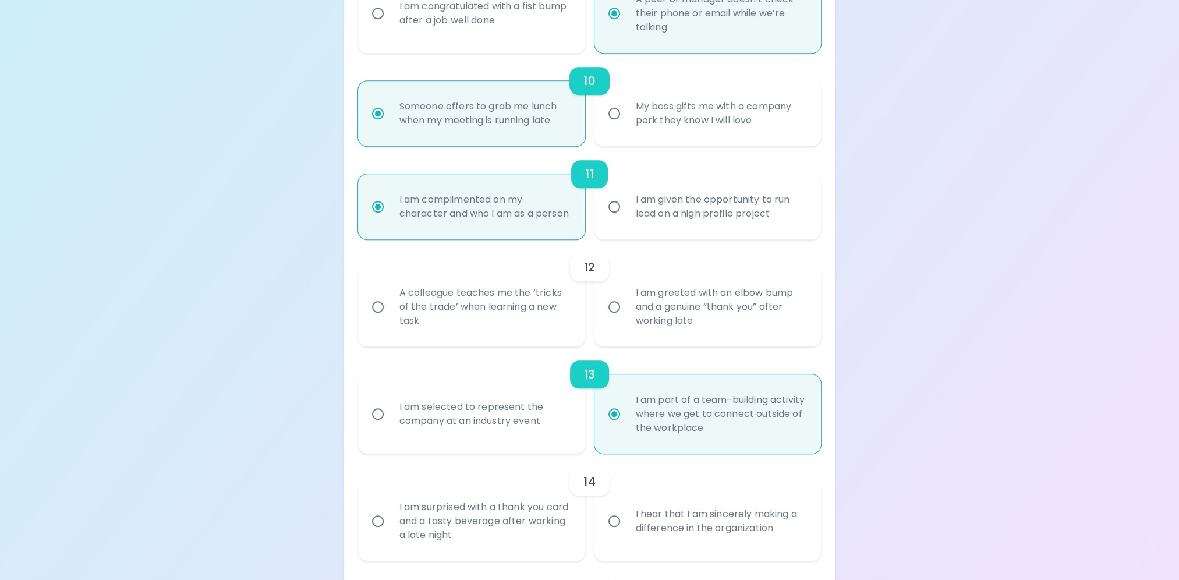
radio input "false"
radio input "true"
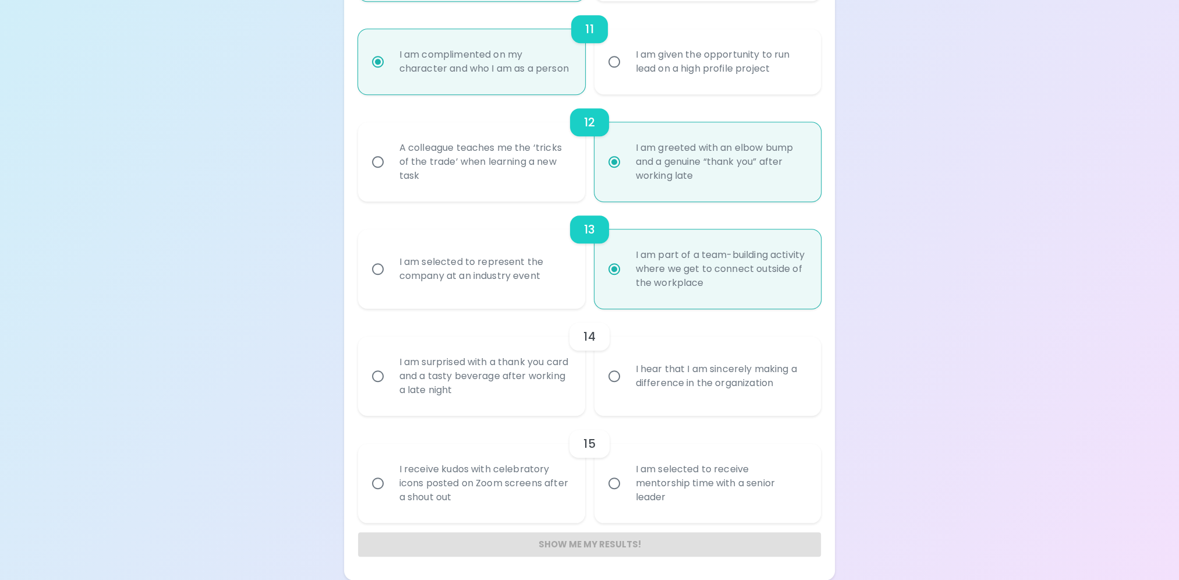
scroll to position [1335, 0]
radio input "true"
click at [676, 379] on div "I hear that I am sincerely making a difference in the organization" at bounding box center [721, 376] width 189 height 56
click at [627, 379] on input "I hear that I am sincerely making a difference in the organization" at bounding box center [614, 376] width 24 height 24
radio input "false"
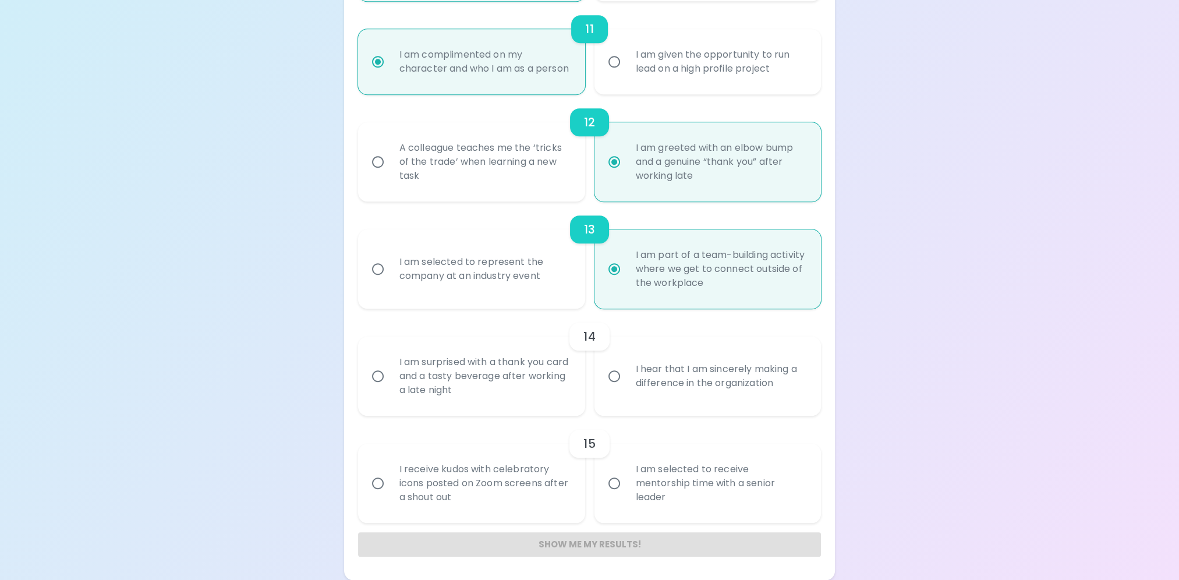
radio input "false"
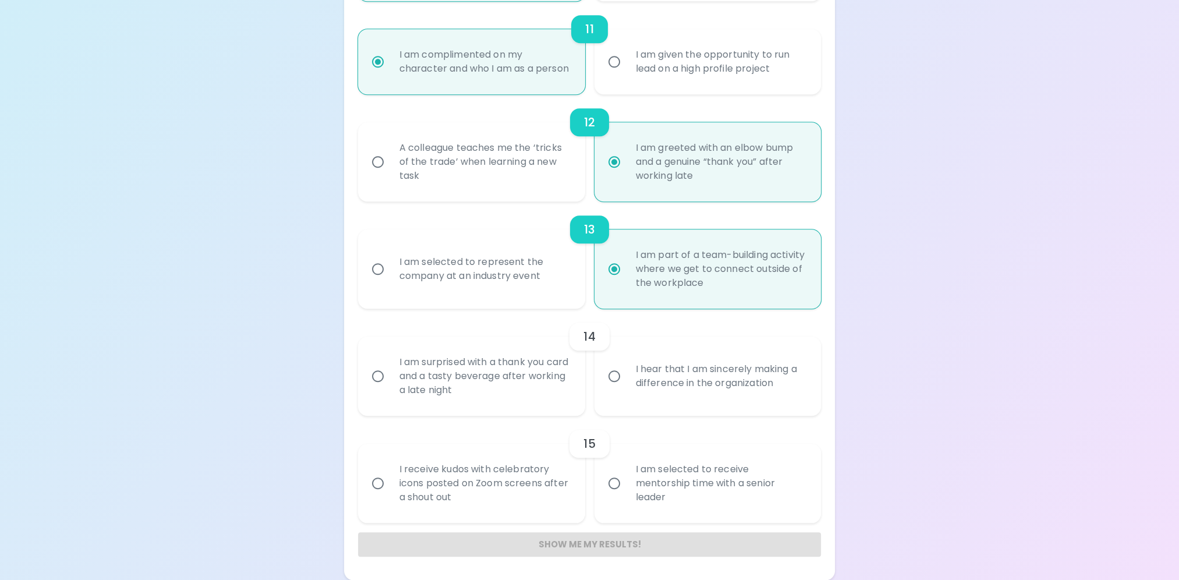
radio input "false"
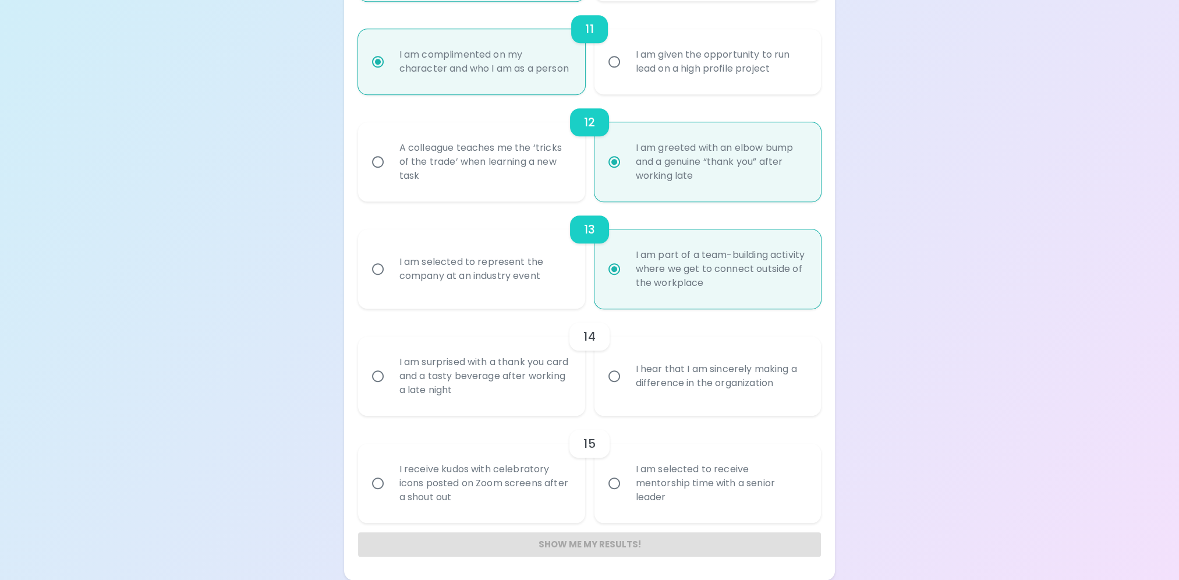
radio input "true"
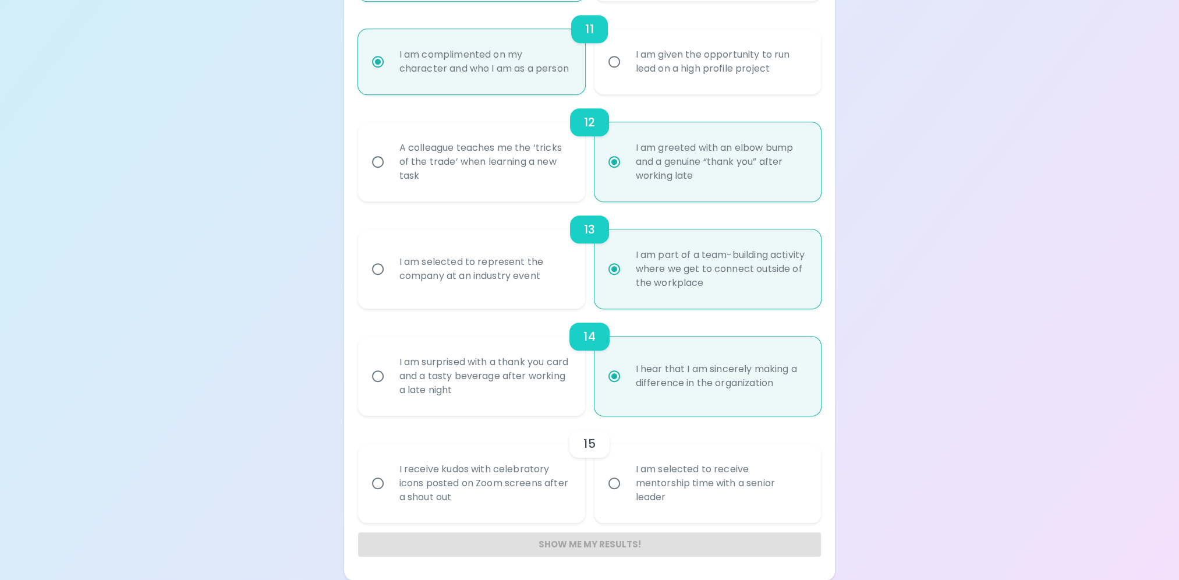
radio input "true"
click at [496, 490] on div "I receive kudos with celebratory icons posted on Zoom screens after a shout out" at bounding box center [484, 483] width 189 height 70
click at [390, 490] on input "I receive kudos with celebratory icons posted on Zoom screens after a shout out" at bounding box center [378, 483] width 24 height 24
radio input "false"
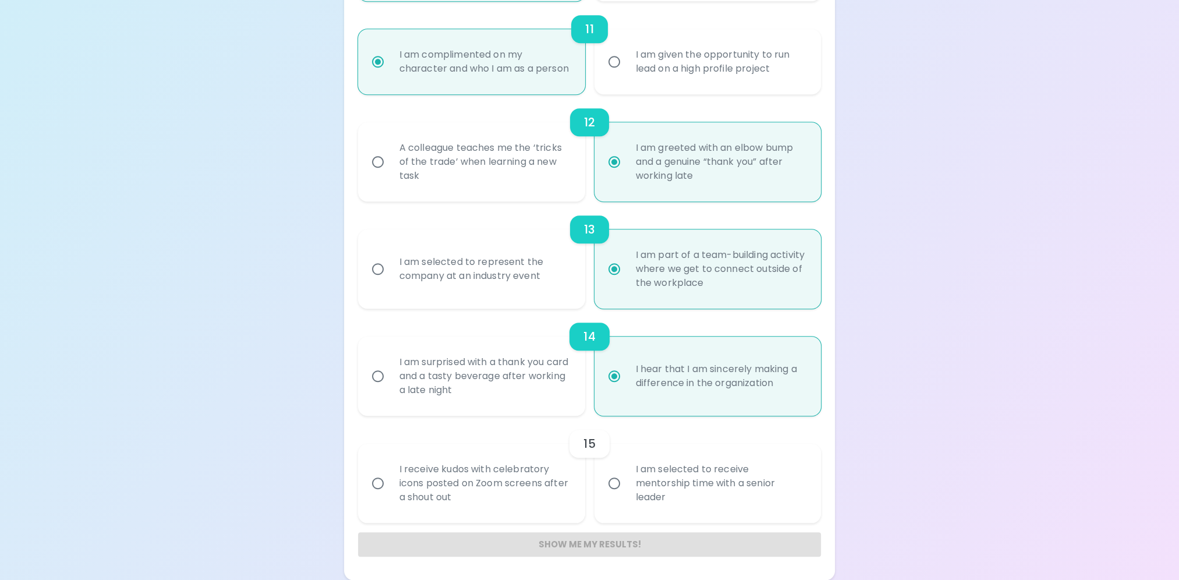
radio input "false"
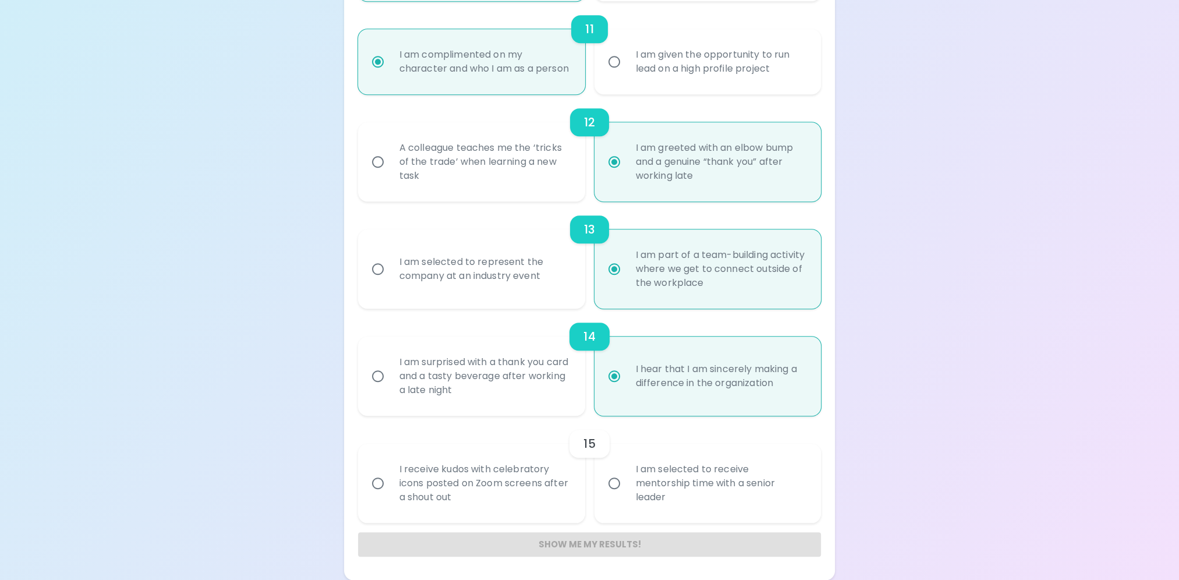
radio input "false"
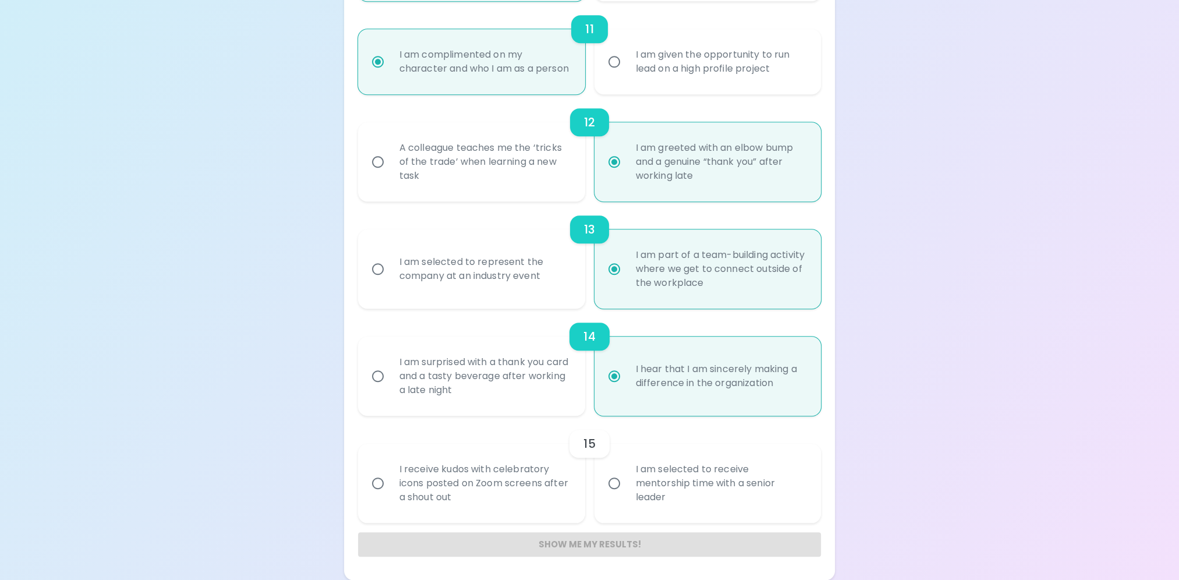
radio input "false"
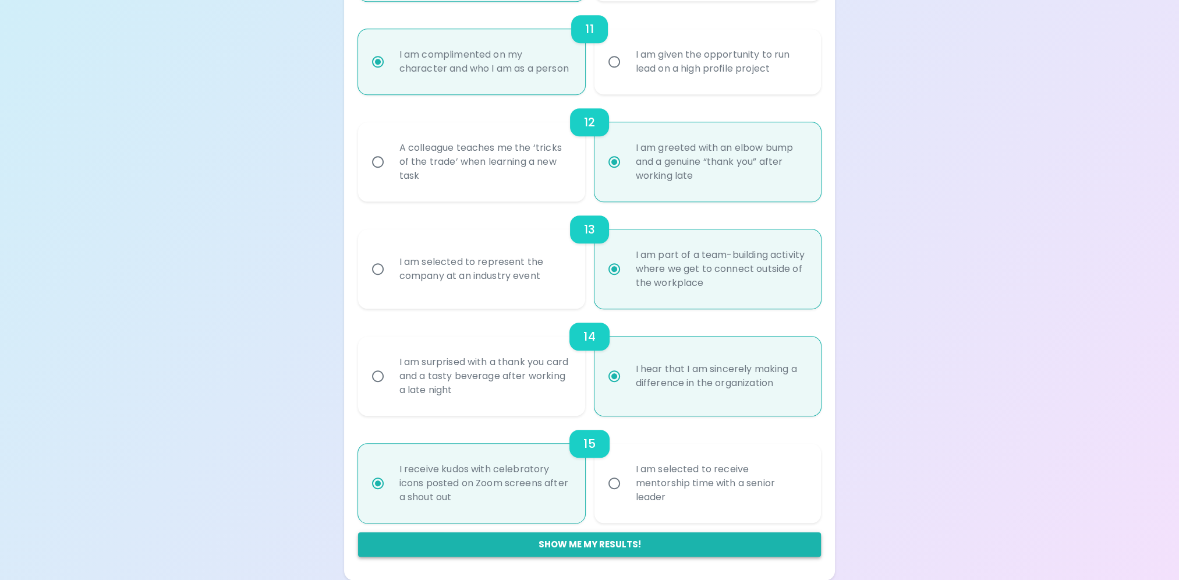
radio input "true"
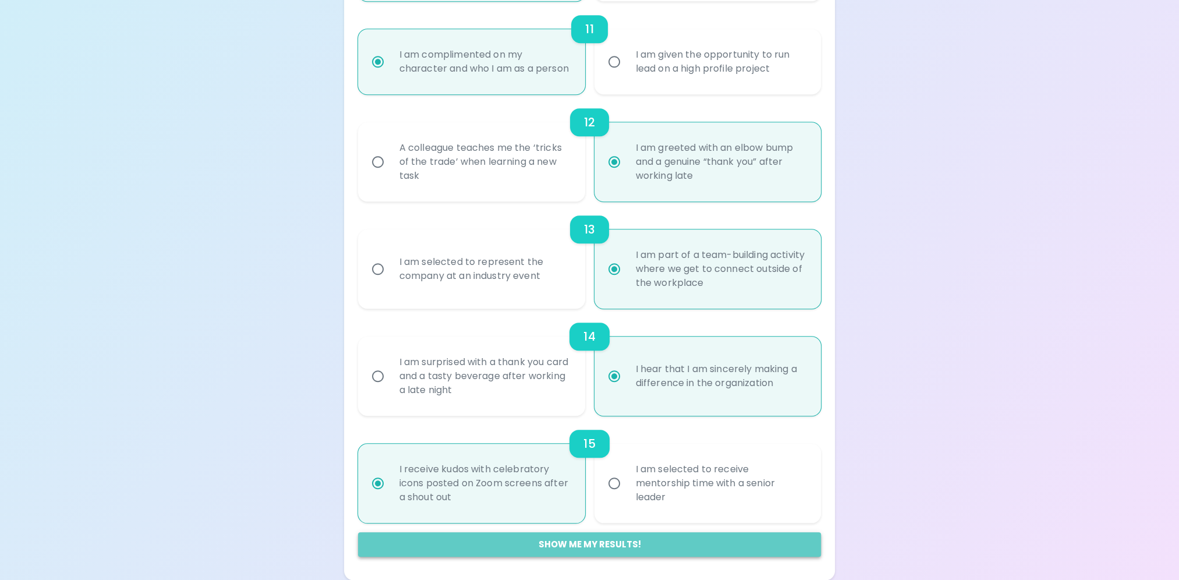
click at [580, 543] on button "Show me my results!" at bounding box center [590, 544] width 464 height 24
radio input "false"
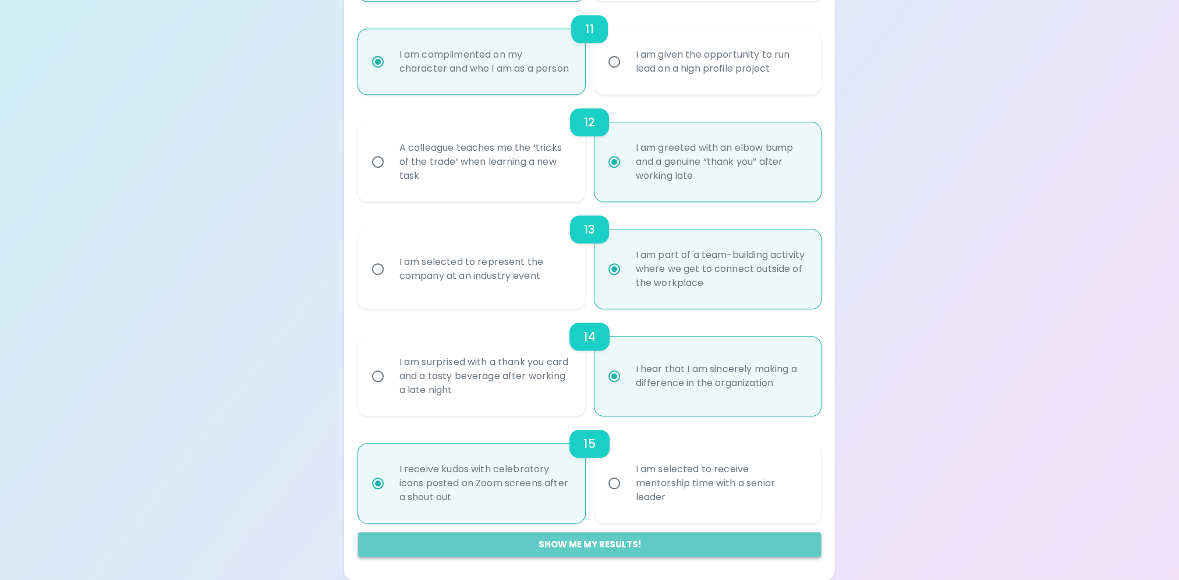
radio input "false"
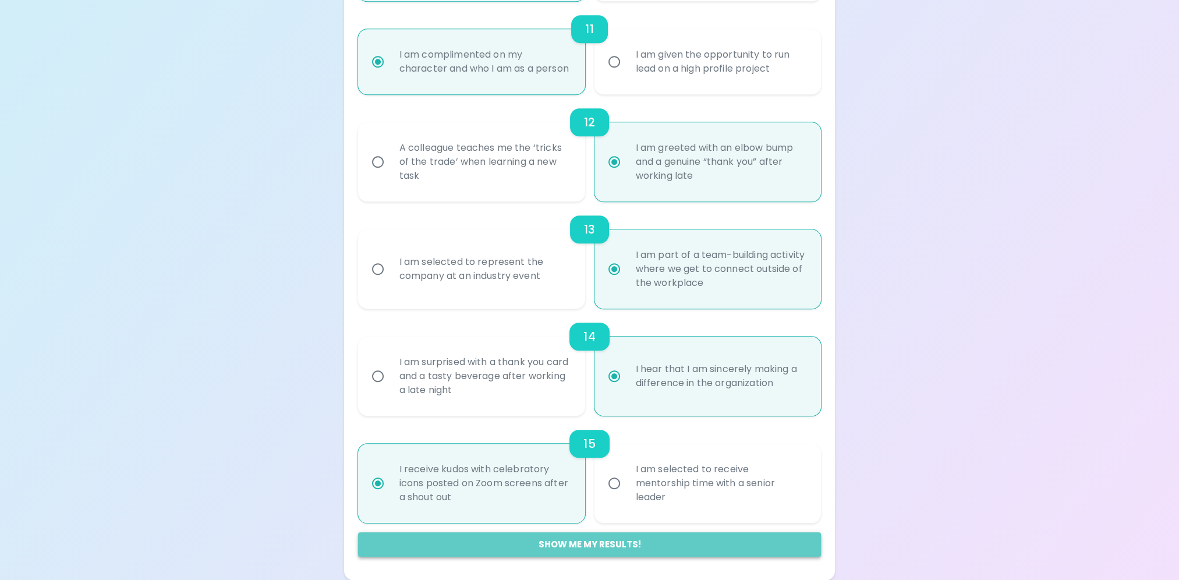
radio input "false"
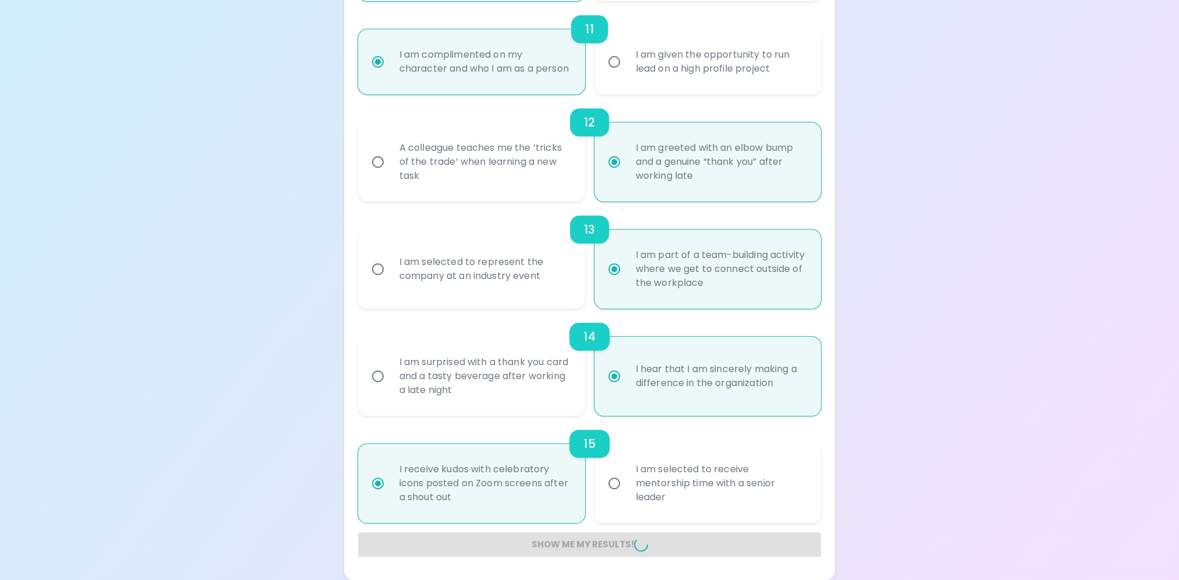
radio input "false"
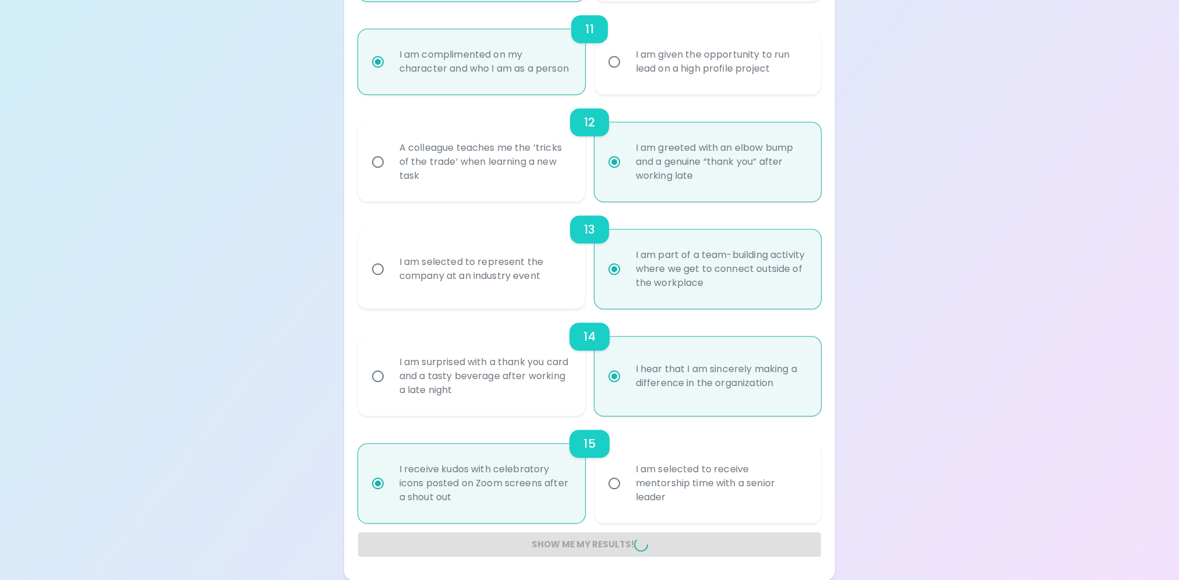
radio input "false"
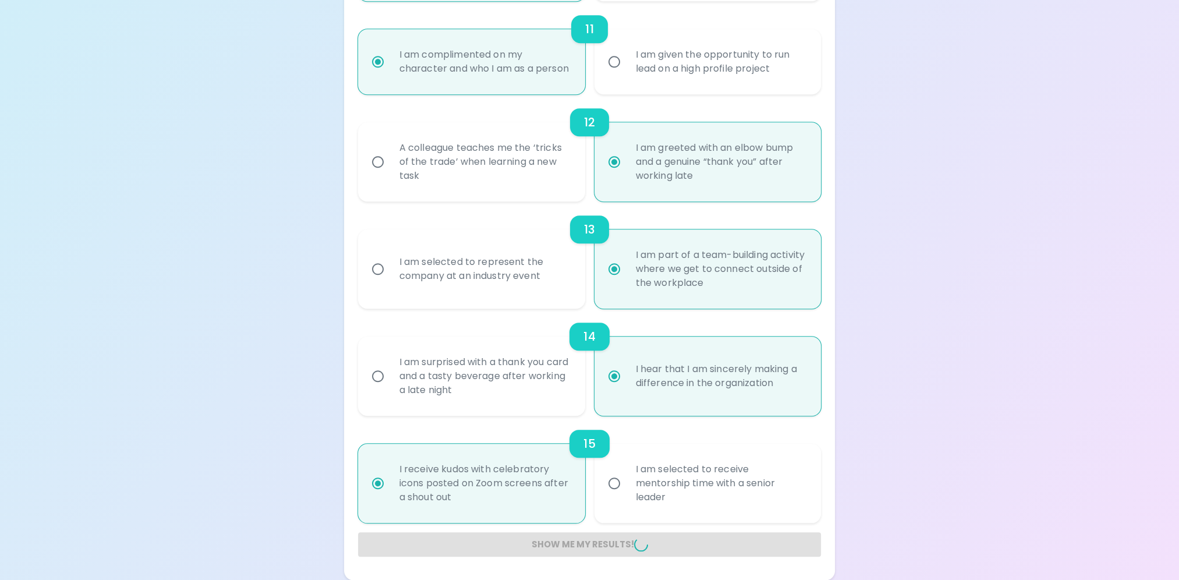
radio input "false"
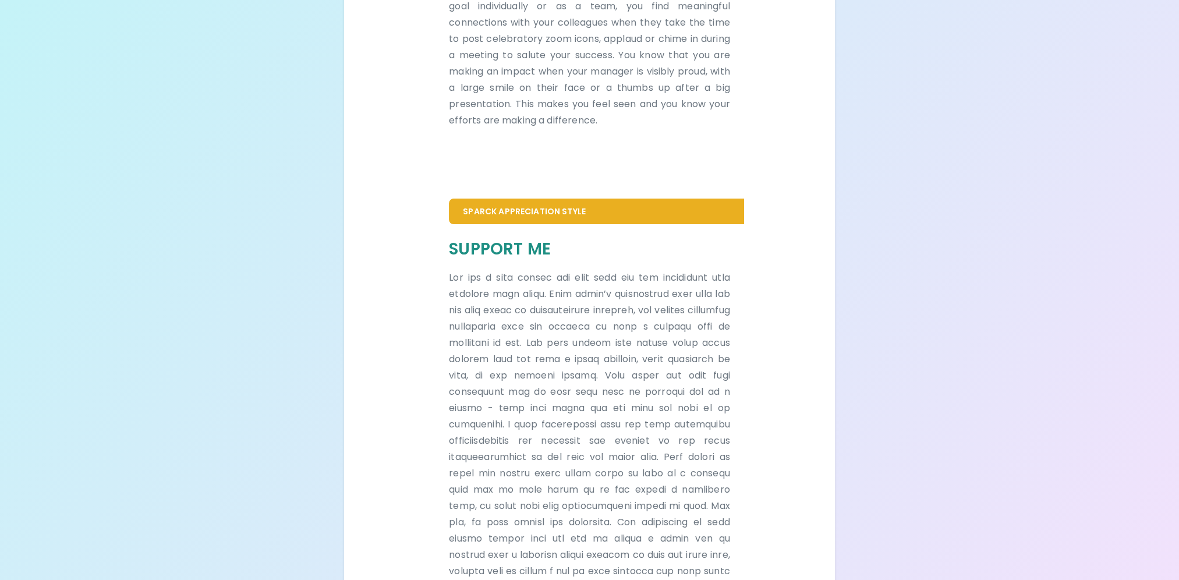
scroll to position [554, 0]
